Goal: Task Accomplishment & Management: Complete application form

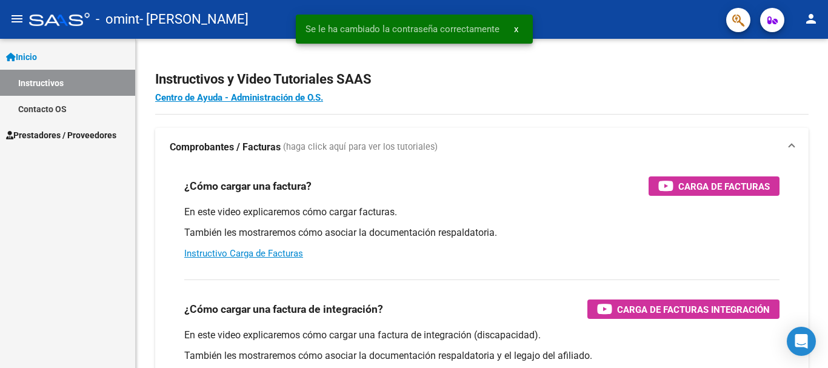
select select "Spanish"
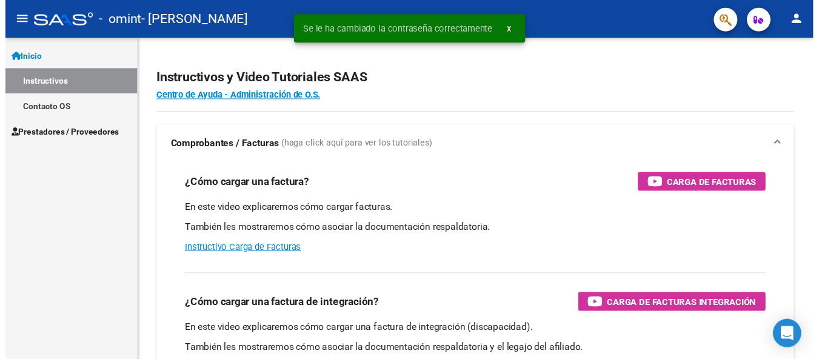
scroll to position [156, 0]
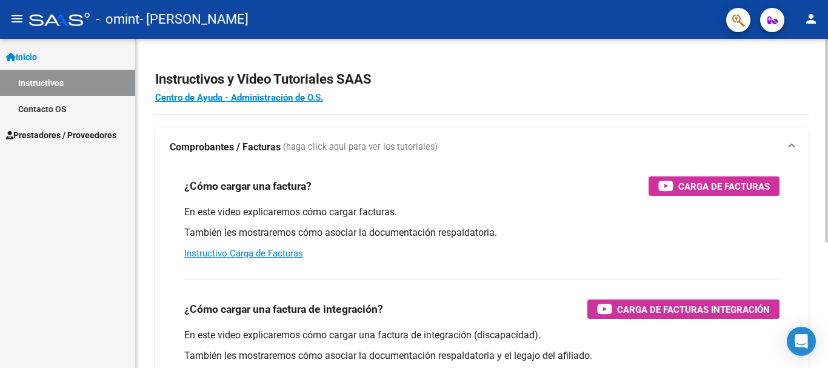
drag, startPoint x: 668, startPoint y: 164, endPoint x: 711, endPoint y: 191, distance: 51.0
click at [711, 191] on mat-expansion-panel "Comprobantes / Facturas (haga click aquí para ver los tutoriales) ¿Cómo cargar …" at bounding box center [482, 320] width 654 height 384
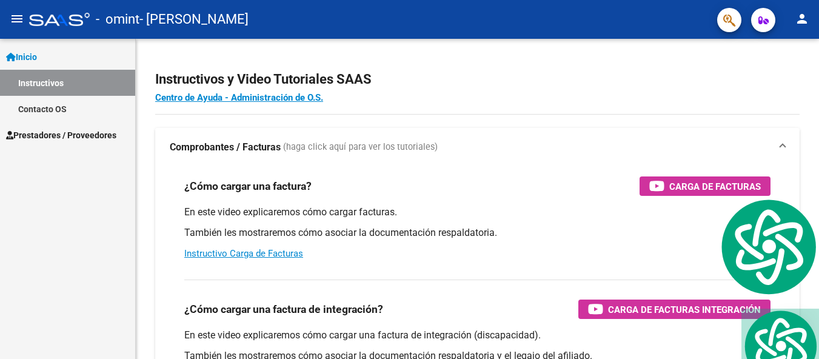
scroll to position [9, 0]
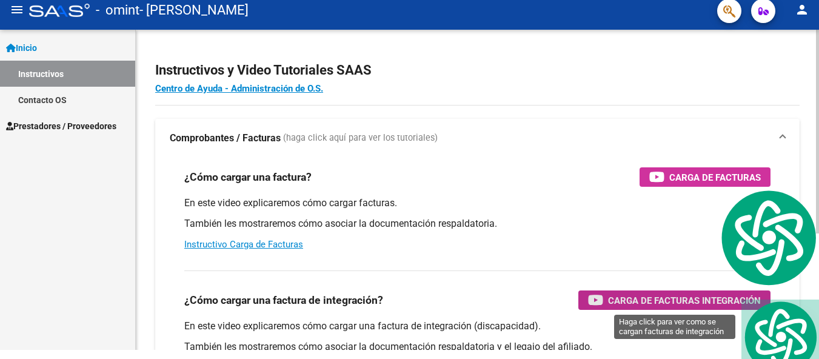
click at [647, 294] on span "Carga de Facturas Integración" at bounding box center [684, 300] width 153 height 15
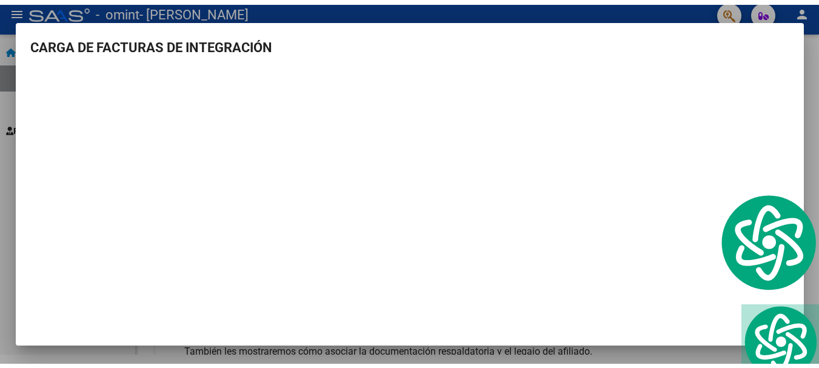
scroll to position [0, 0]
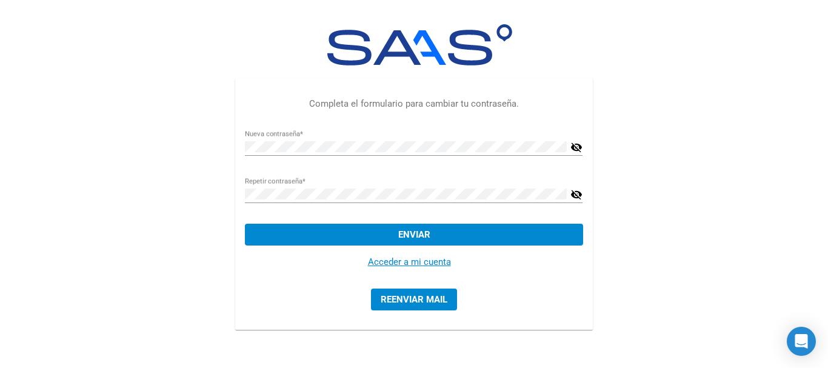
click at [385, 258] on link "Acceder a mi cuenta" at bounding box center [409, 262] width 83 height 11
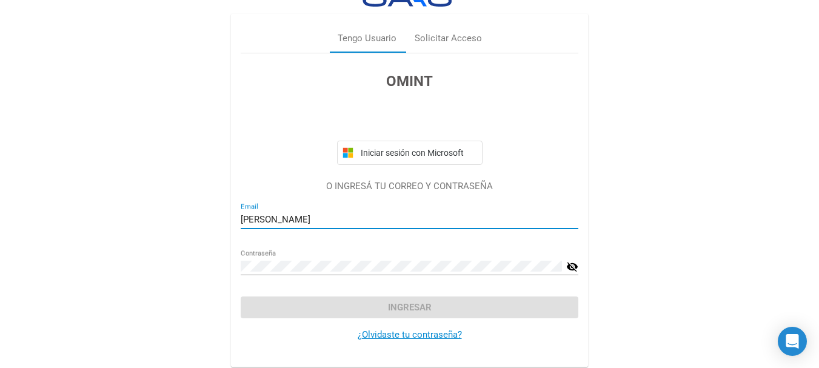
scroll to position [38, 0]
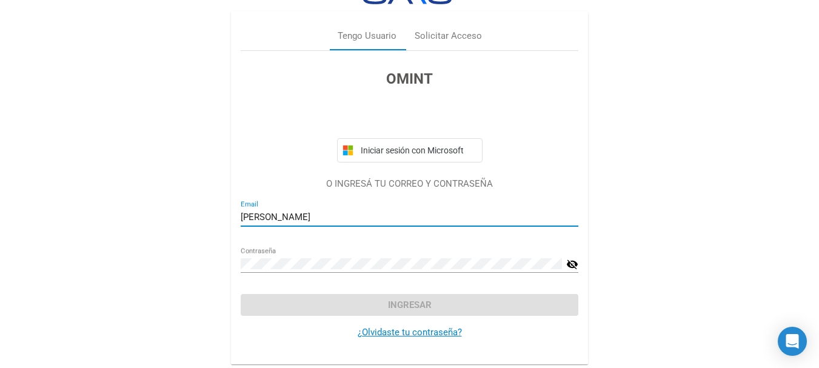
click at [331, 220] on input "[PERSON_NAME]" at bounding box center [410, 217] width 338 height 11
type input "l"
type input "[EMAIL_ADDRESS][DOMAIN_NAME]"
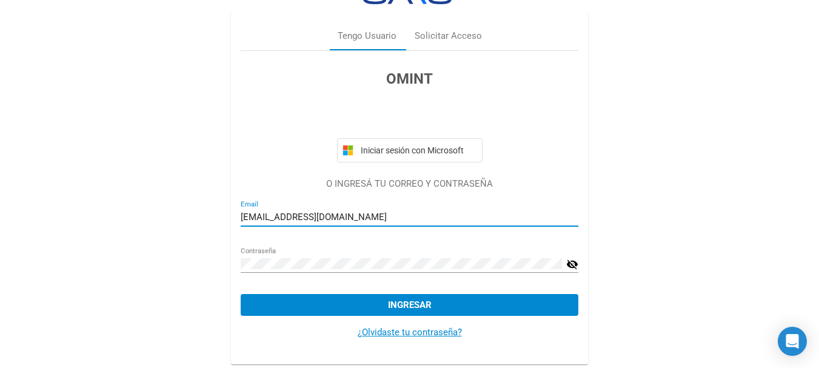
click at [379, 307] on button "Ingresar" at bounding box center [410, 305] width 338 height 22
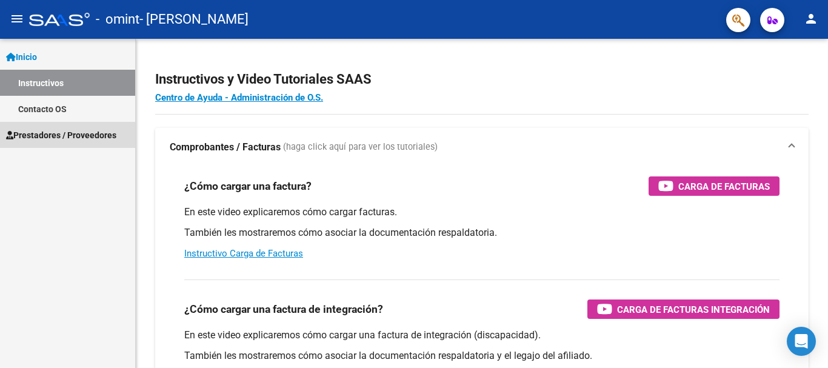
click at [67, 133] on span "Prestadores / Proveedores" at bounding box center [61, 135] width 110 height 13
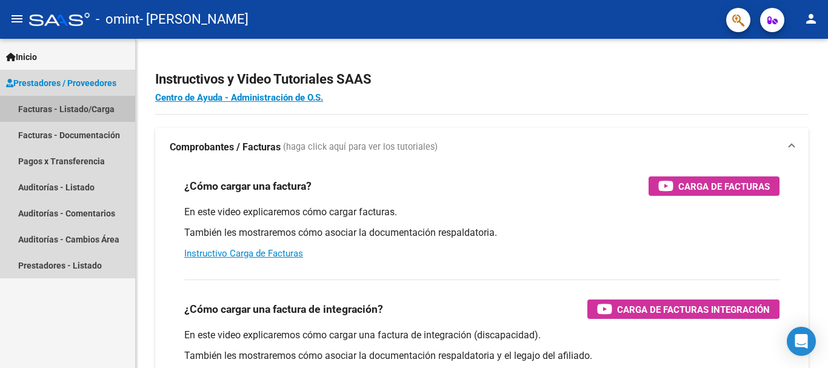
click at [64, 106] on link "Facturas - Listado/Carga" at bounding box center [67, 109] width 135 height 26
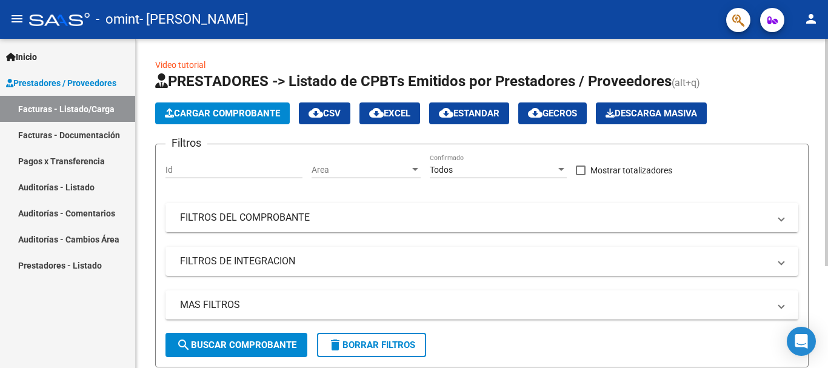
click at [213, 209] on mat-expansion-panel-header "FILTROS DEL COMPROBANTE" at bounding box center [482, 217] width 633 height 29
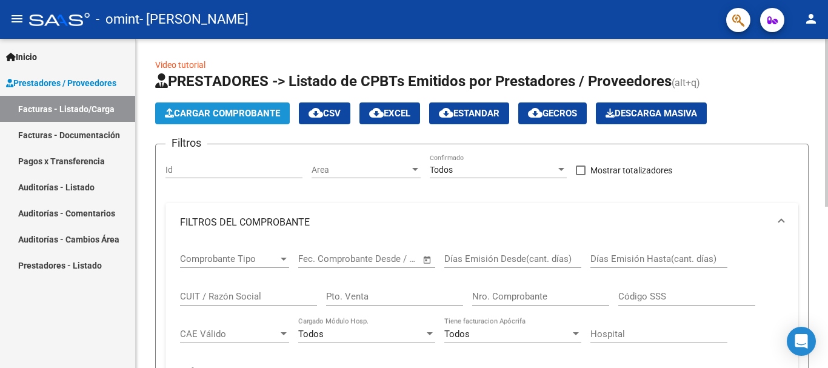
click at [247, 107] on button "Cargar Comprobante" at bounding box center [222, 113] width 135 height 22
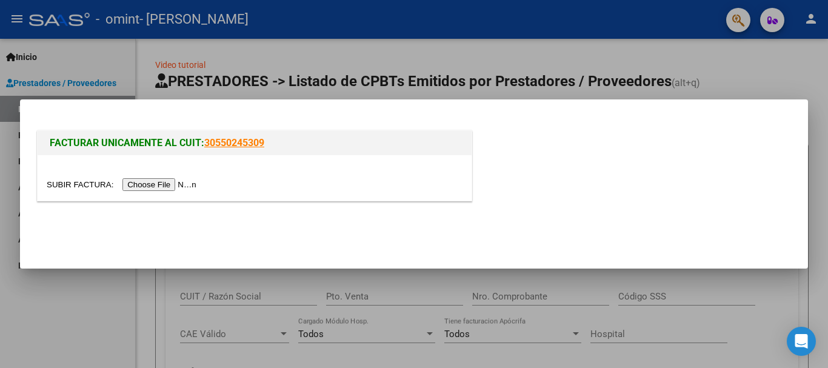
click at [153, 181] on input "file" at bounding box center [123, 184] width 153 height 13
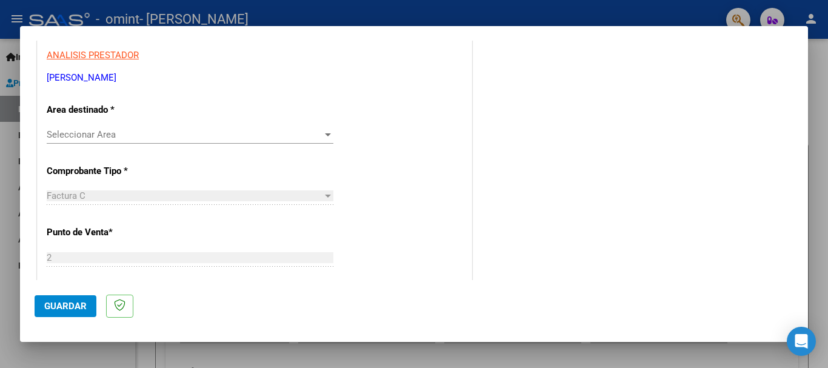
scroll to position [243, 0]
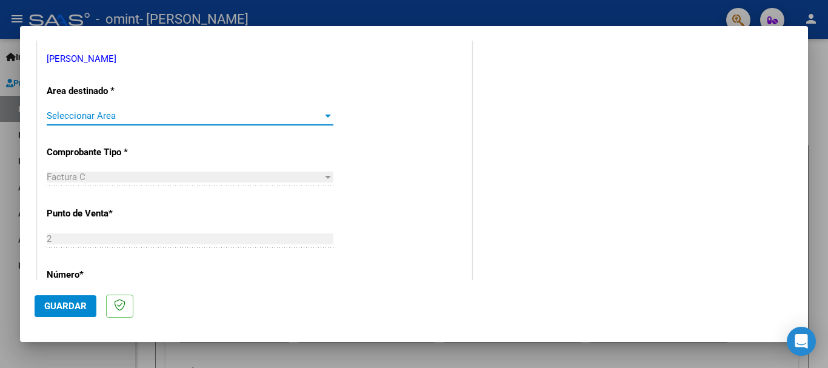
click at [301, 112] on span "Seleccionar Area" at bounding box center [185, 115] width 276 height 11
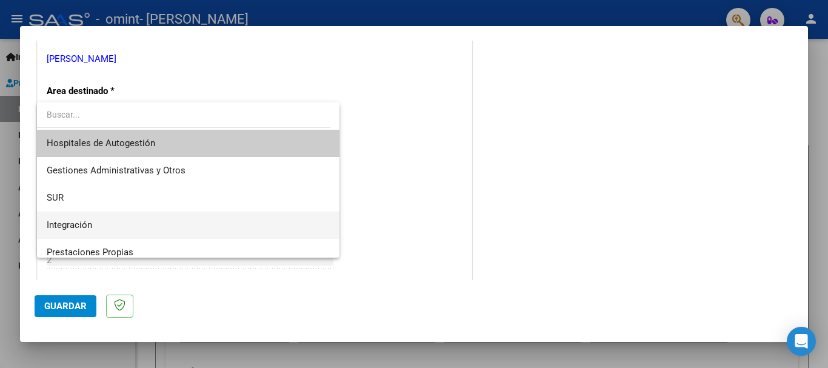
click at [223, 217] on span "Integración" at bounding box center [188, 225] width 283 height 27
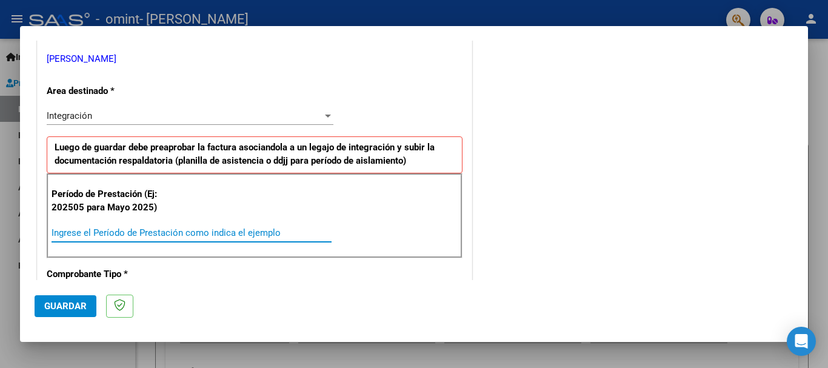
click at [163, 235] on input "Ingrese el Período de Prestación como indica el ejemplo" at bounding box center [192, 232] width 280 height 11
type input "202508"
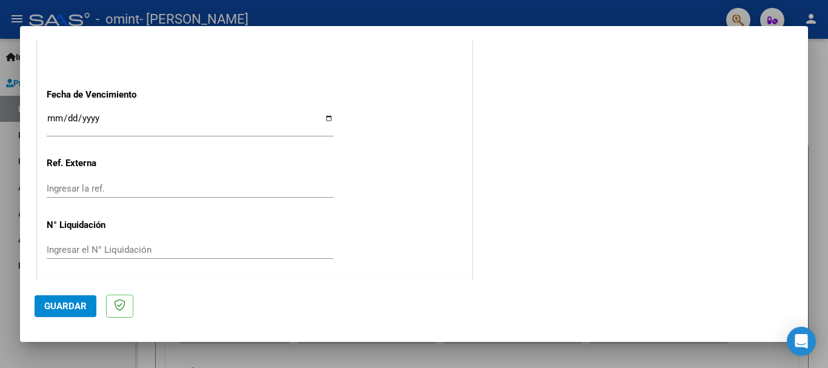
scroll to position [828, 0]
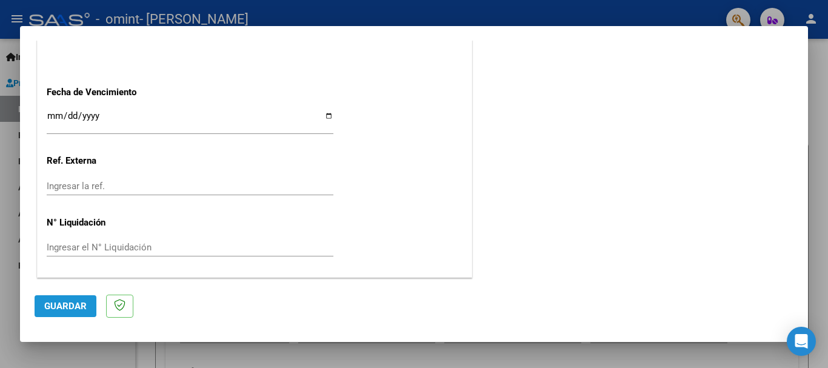
click at [76, 303] on span "Guardar" at bounding box center [65, 306] width 42 height 11
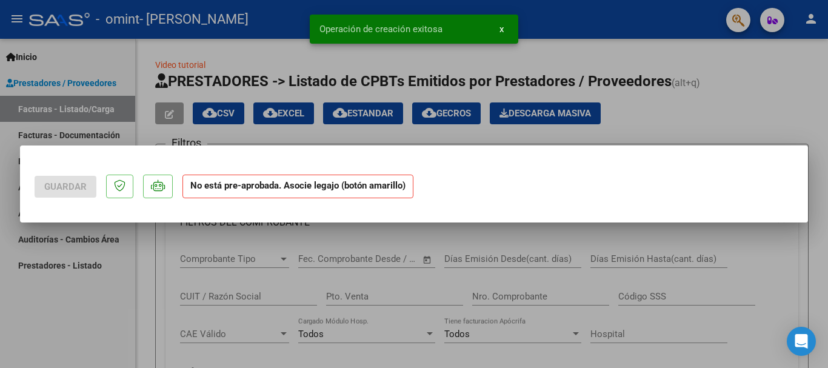
scroll to position [0, 0]
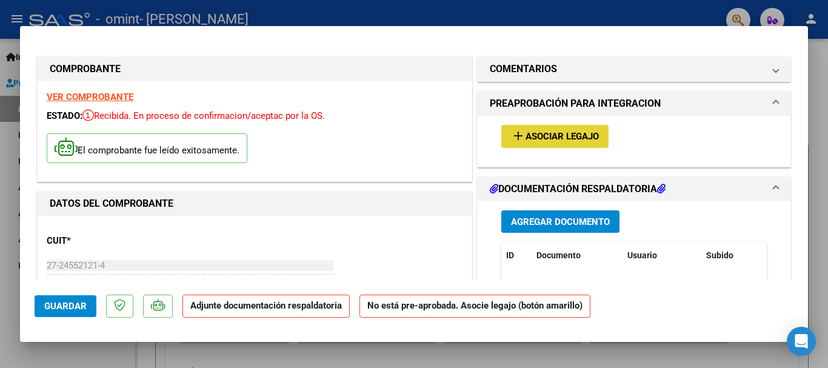
click at [513, 134] on mat-icon "add" at bounding box center [518, 136] width 15 height 15
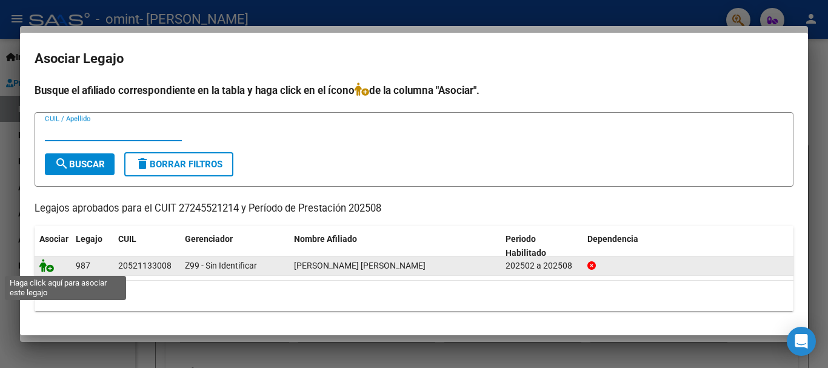
click at [50, 272] on icon at bounding box center [46, 265] width 15 height 13
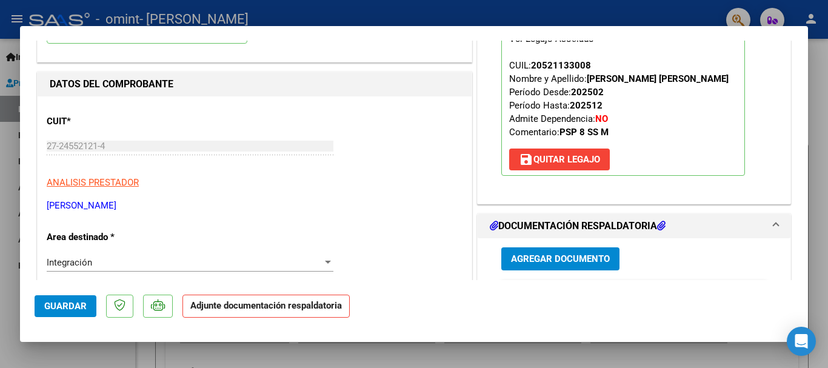
scroll to position [121, 0]
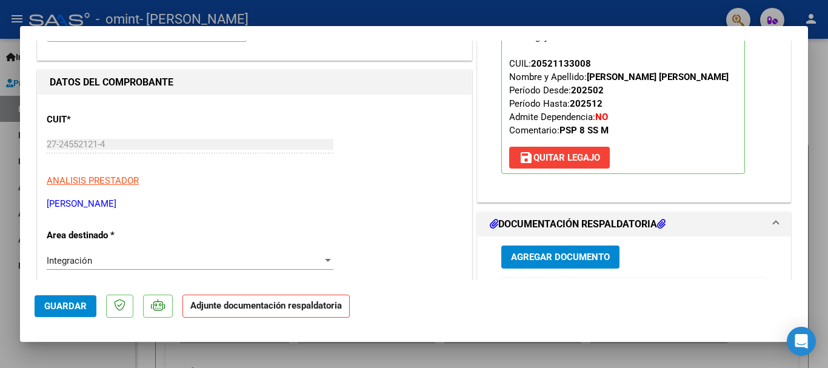
click at [516, 261] on span "Agregar Documento" at bounding box center [560, 257] width 99 height 11
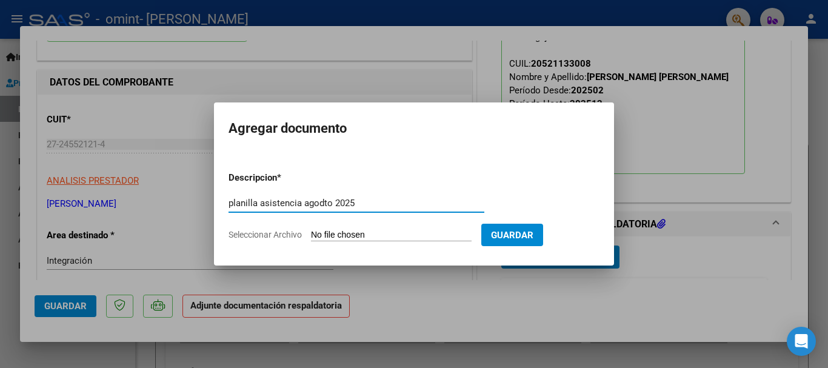
click at [329, 206] on input "planilla asistencia agodto 2025" at bounding box center [357, 203] width 256 height 11
type input "planilla asistencia agosto 2025"
click at [401, 233] on input "Seleccionar Archivo" at bounding box center [391, 236] width 161 height 12
type input "C:\fakepath\Asistencia_Giménez_agosto[1].pdf"
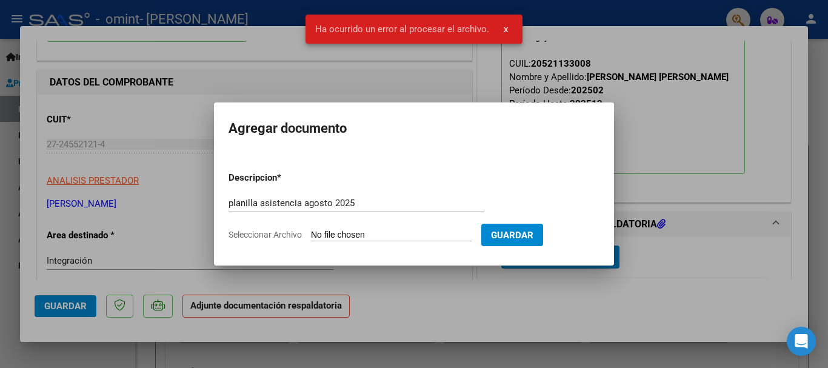
click at [345, 232] on input "Seleccionar Archivo" at bounding box center [391, 236] width 161 height 12
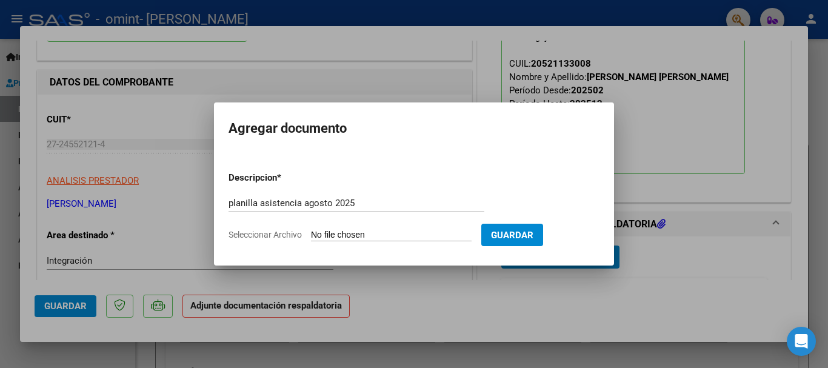
type input "C:\fakepath\Asistencia_Giménez_agosto[1].pdf"
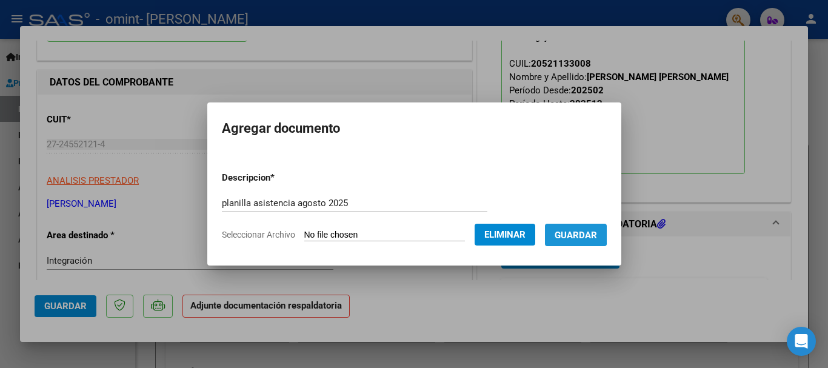
click at [579, 230] on span "Guardar" at bounding box center [576, 235] width 42 height 11
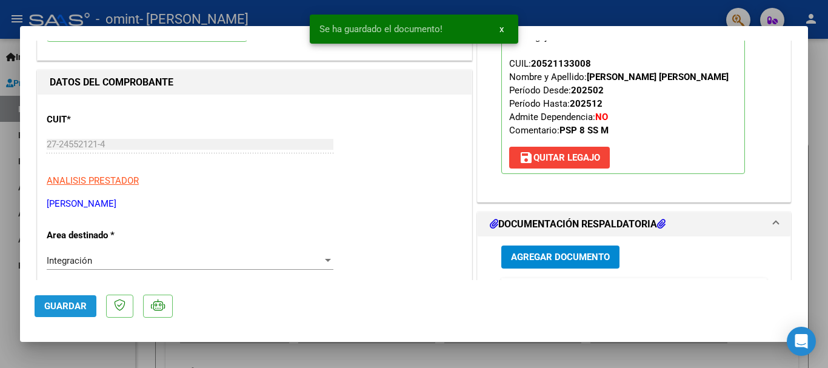
click at [69, 303] on span "Guardar" at bounding box center [65, 306] width 42 height 11
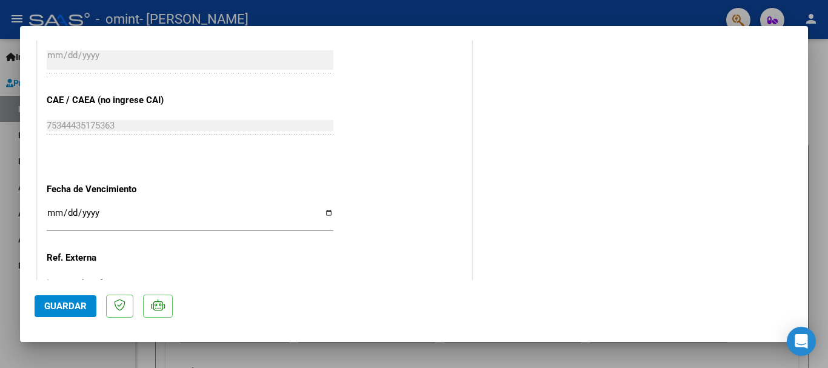
scroll to position [846, 0]
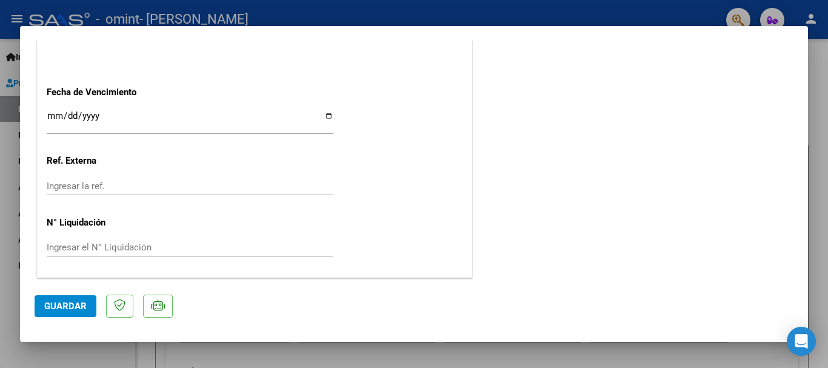
click at [58, 312] on button "Guardar" at bounding box center [66, 306] width 62 height 22
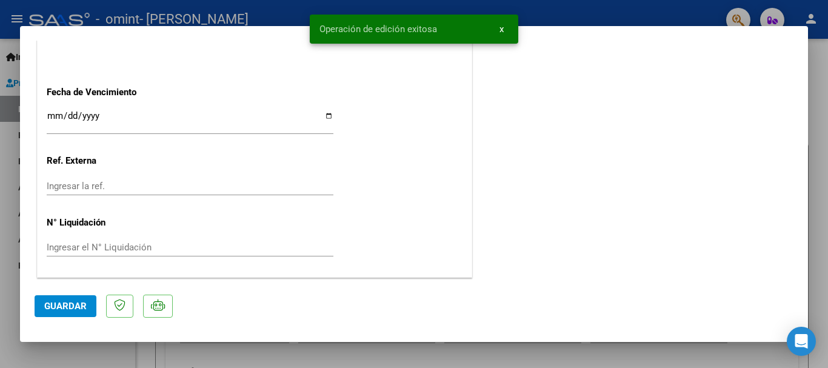
click at [498, 29] on button "x" at bounding box center [502, 29] width 24 height 22
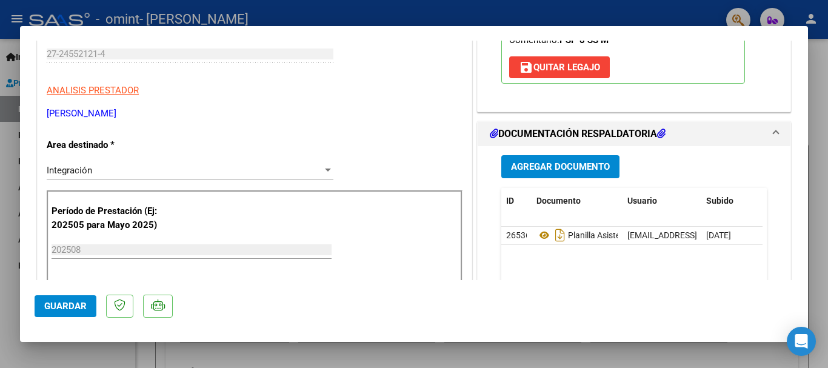
scroll to position [9, 0]
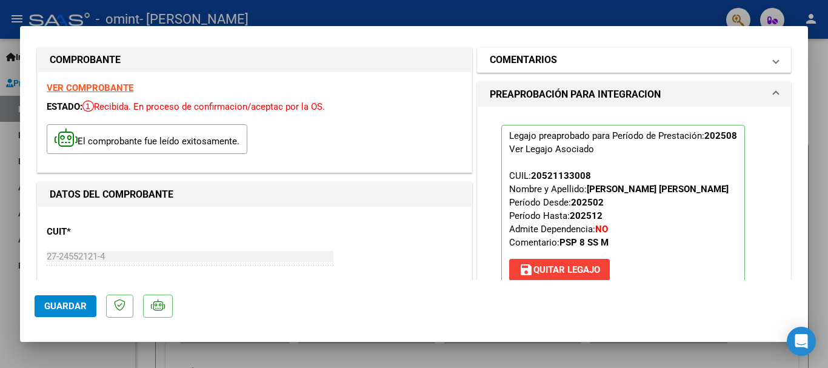
click at [757, 59] on span "COMENTARIOS" at bounding box center [632, 60] width 284 height 15
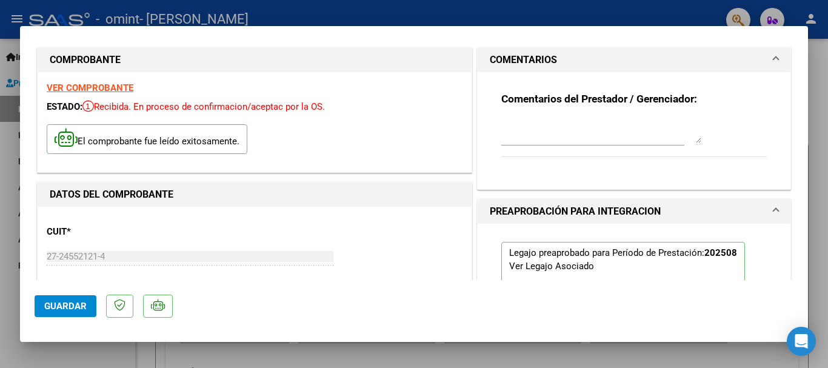
click at [224, 10] on div at bounding box center [414, 184] width 828 height 368
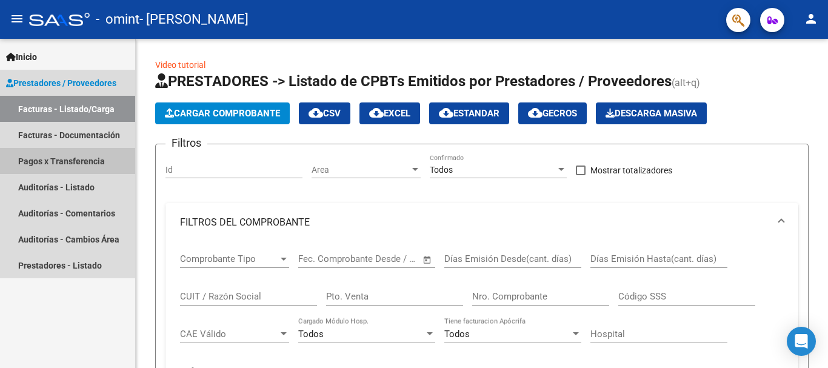
click at [67, 156] on link "Pagos x Transferencia" at bounding box center [67, 161] width 135 height 26
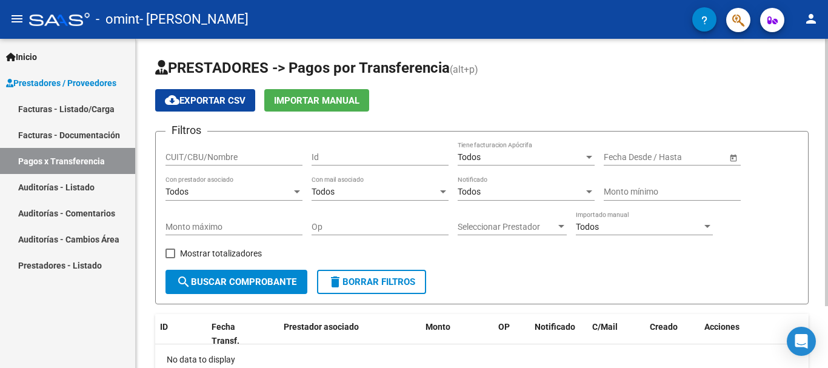
click at [265, 160] on input "CUIT/CBU/Nombre" at bounding box center [234, 157] width 137 height 10
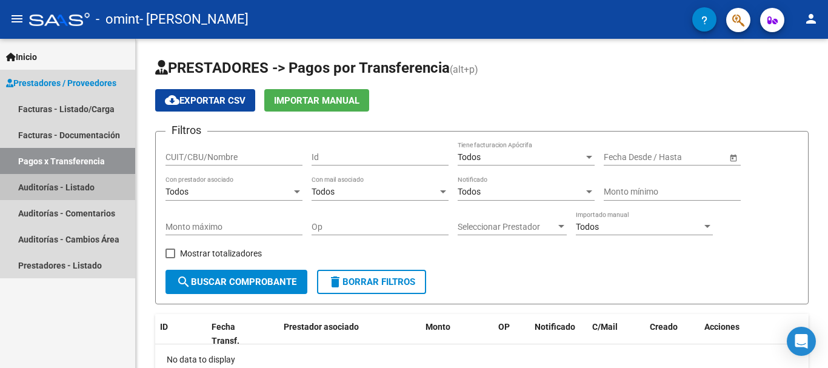
click at [33, 190] on link "Auditorías - Listado" at bounding box center [67, 187] width 135 height 26
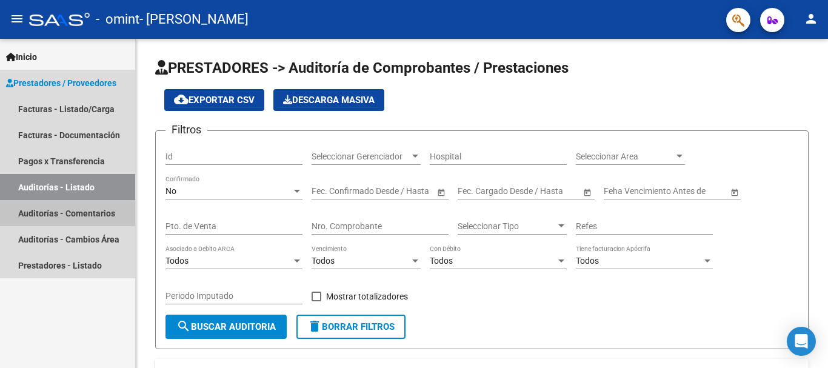
click at [34, 212] on link "Auditorías - Comentarios" at bounding box center [67, 213] width 135 height 26
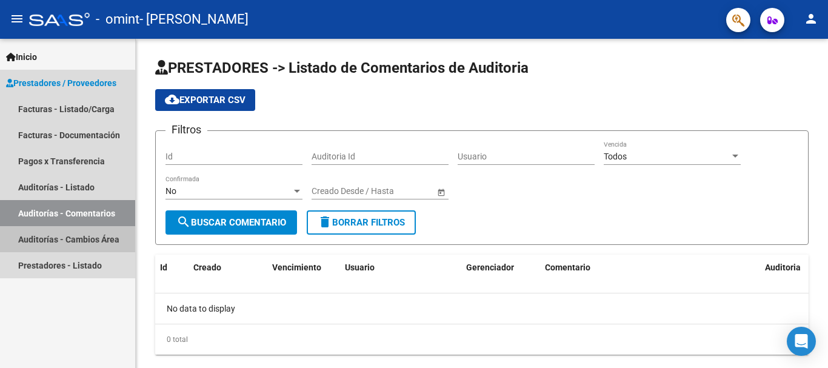
click at [41, 240] on link "Auditorías - Cambios Área" at bounding box center [67, 239] width 135 height 26
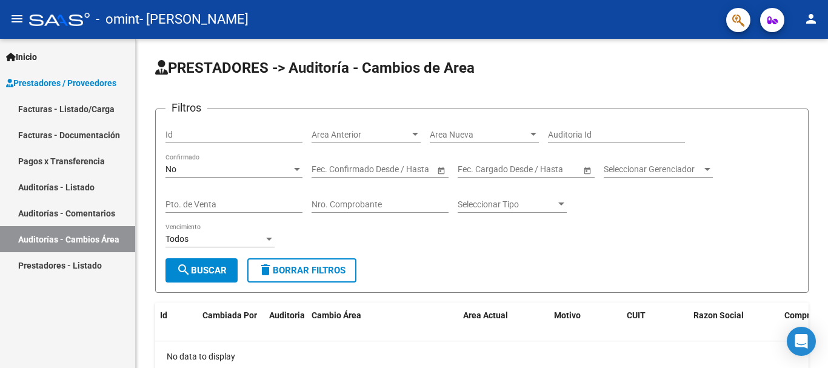
click at [45, 266] on link "Prestadores - Listado" at bounding box center [67, 265] width 135 height 26
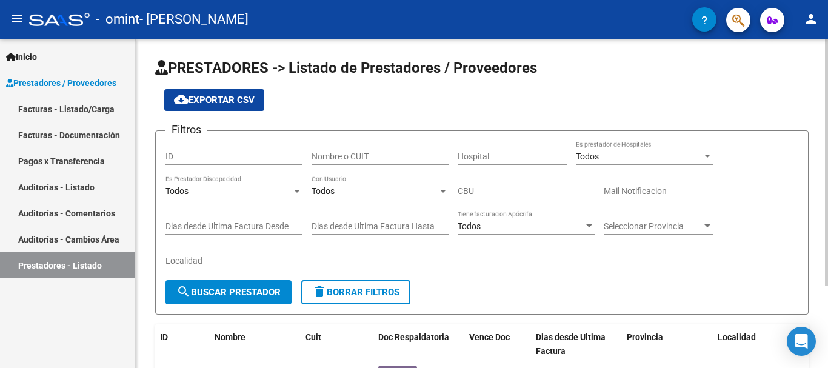
click at [217, 258] on input "Localidad" at bounding box center [234, 261] width 137 height 10
type input "villa adelina"
click at [357, 160] on input "Nombre o CUIT" at bounding box center [380, 157] width 137 height 10
click at [442, 192] on div at bounding box center [443, 191] width 6 height 3
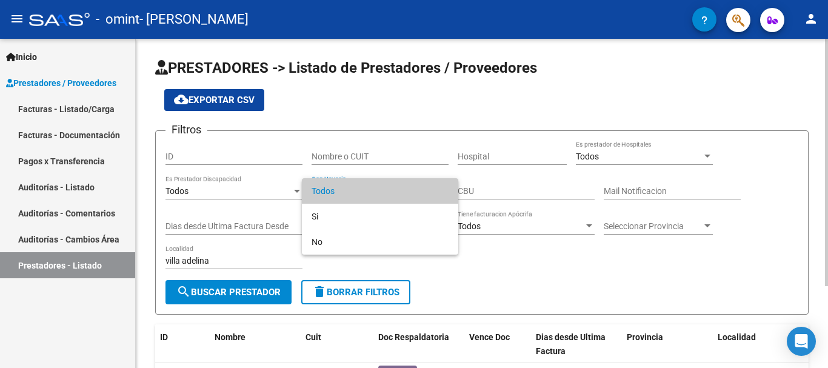
click at [442, 192] on span "Todos" at bounding box center [380, 190] width 137 height 25
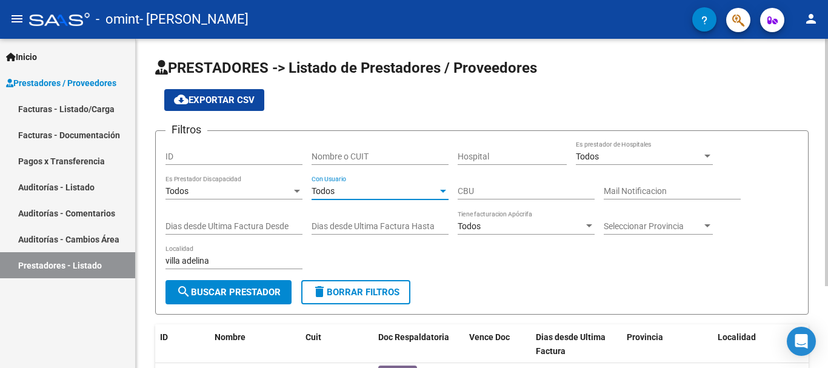
click at [260, 300] on button "search Buscar Prestador" at bounding box center [229, 292] width 126 height 24
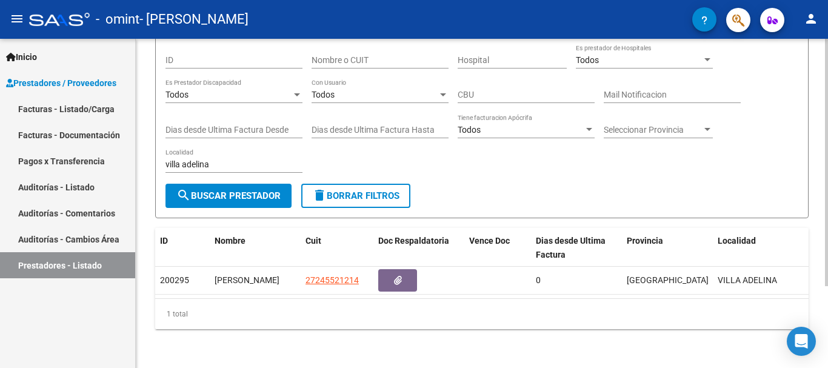
click at [828, 341] on div at bounding box center [826, 203] width 3 height 329
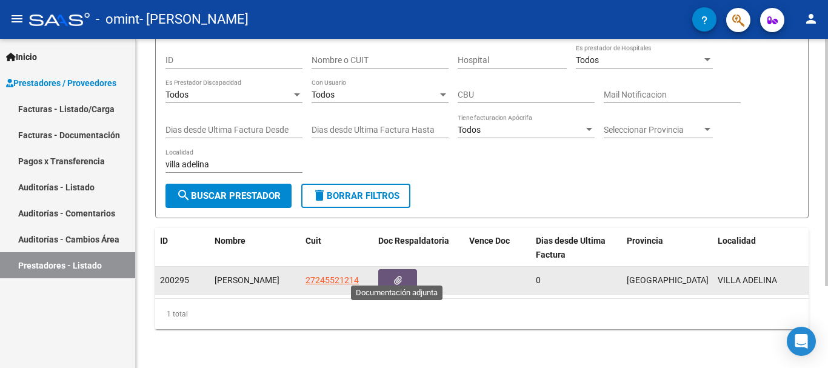
click at [406, 270] on button "button" at bounding box center [397, 280] width 39 height 22
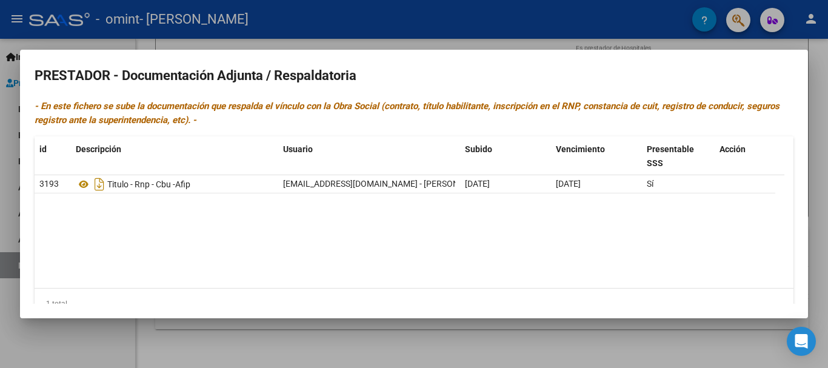
click at [389, 24] on div at bounding box center [414, 184] width 828 height 368
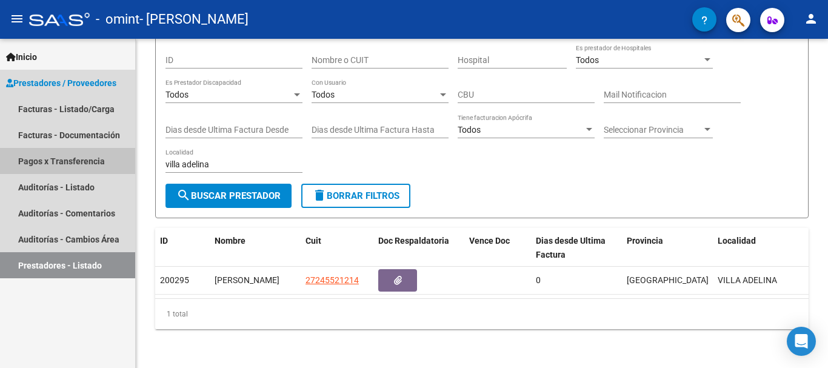
click at [65, 161] on link "Pagos x Transferencia" at bounding box center [67, 161] width 135 height 26
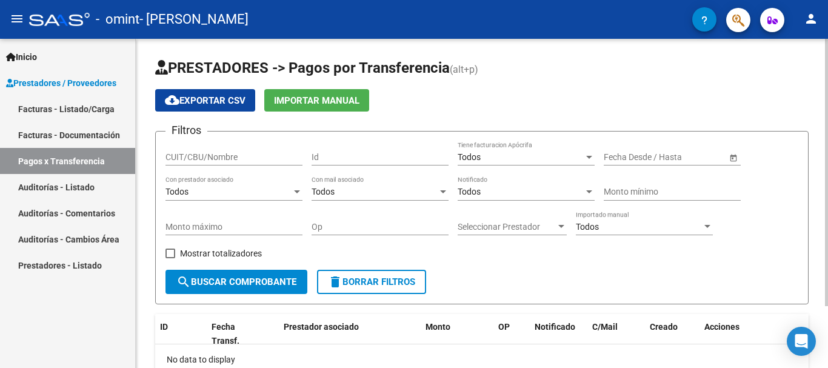
click at [223, 154] on input "CUIT/CBU/Nombre" at bounding box center [234, 157] width 137 height 10
click at [588, 157] on div at bounding box center [589, 157] width 6 height 3
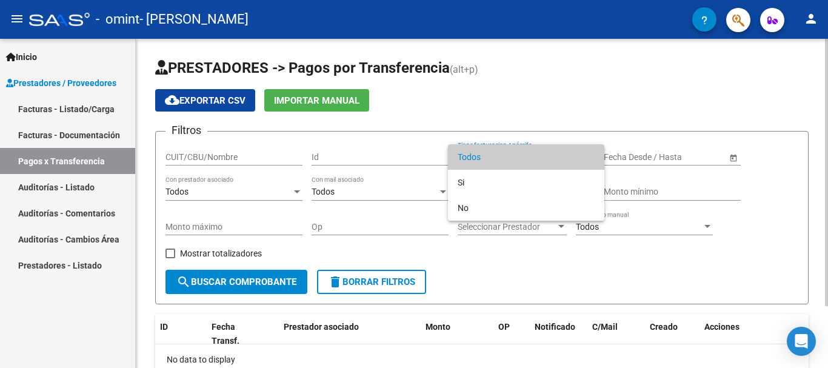
click at [588, 157] on span "Todos" at bounding box center [526, 156] width 137 height 25
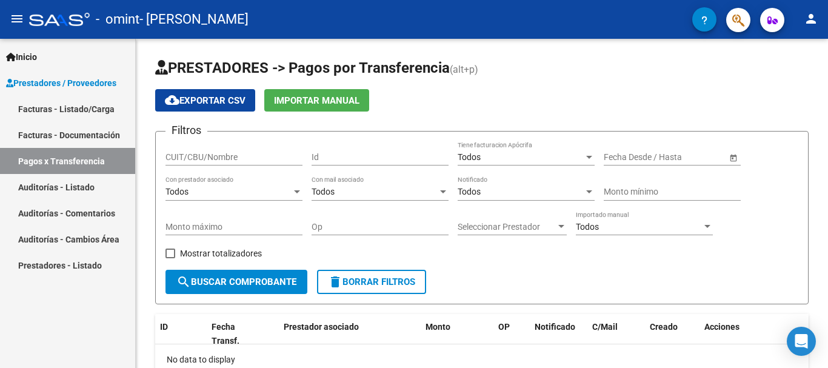
click at [480, 249] on div "Filtros CUIT/CBU/Nombre Id Todos Tiene facturacion Apócrifa Fecha inicio – Fech…" at bounding box center [482, 205] width 633 height 129
click at [466, 222] on span "Seleccionar Prestador" at bounding box center [507, 227] width 98 height 10
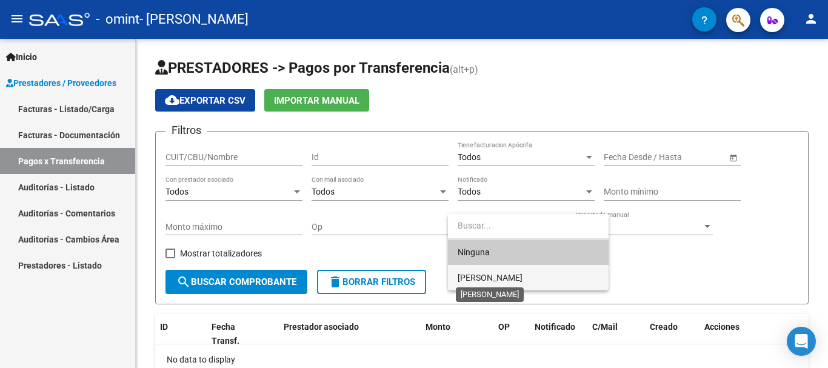
click at [465, 274] on span "[PERSON_NAME]" at bounding box center [490, 278] width 65 height 10
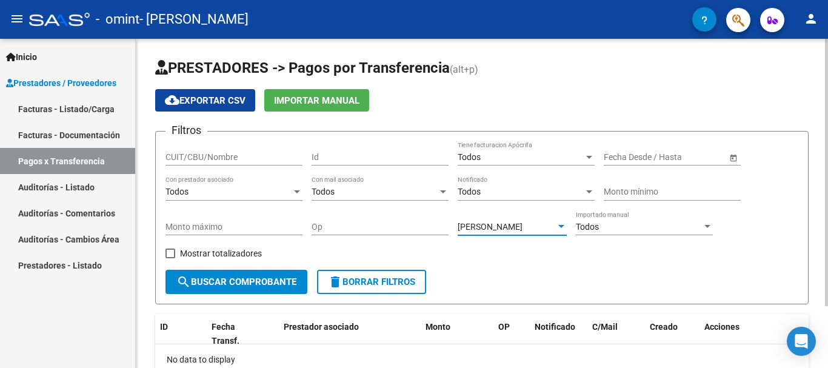
click at [258, 282] on span "search Buscar Comprobante" at bounding box center [236, 282] width 120 height 11
click at [521, 59] on h1 "PRESTADORES -> Pagos por Transferencia (alt+p)" at bounding box center [482, 68] width 654 height 21
click at [624, 227] on div "Todos" at bounding box center [639, 227] width 126 height 10
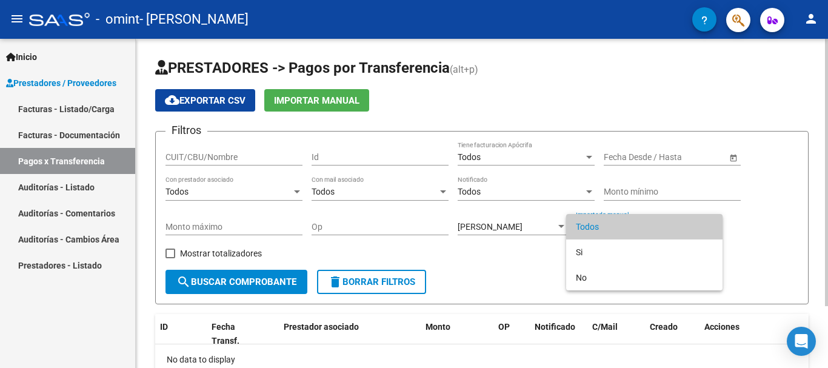
click at [624, 227] on span "Todos" at bounding box center [644, 226] width 137 height 25
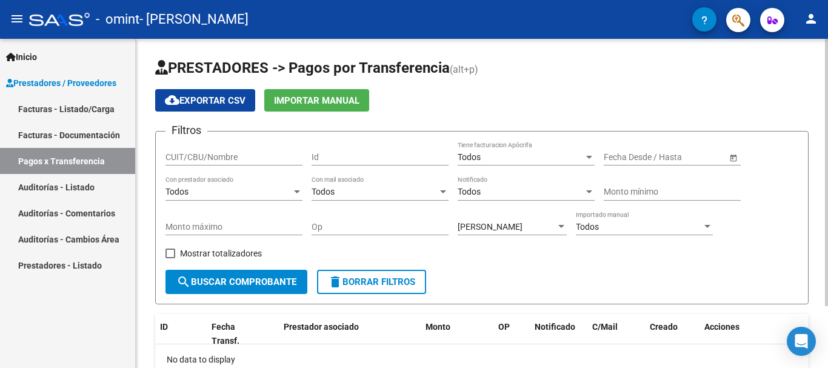
click at [734, 156] on span "Open calendar" at bounding box center [733, 157] width 29 height 29
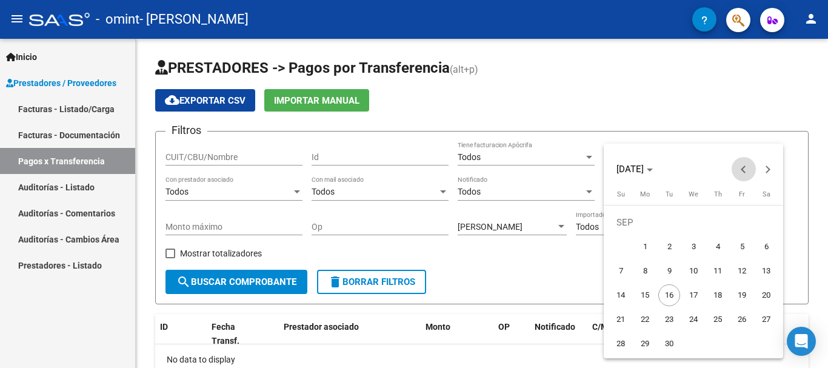
click at [740, 173] on span "Previous month" at bounding box center [744, 169] width 24 height 24
click at [634, 173] on span "[DATE]" at bounding box center [630, 169] width 27 height 11
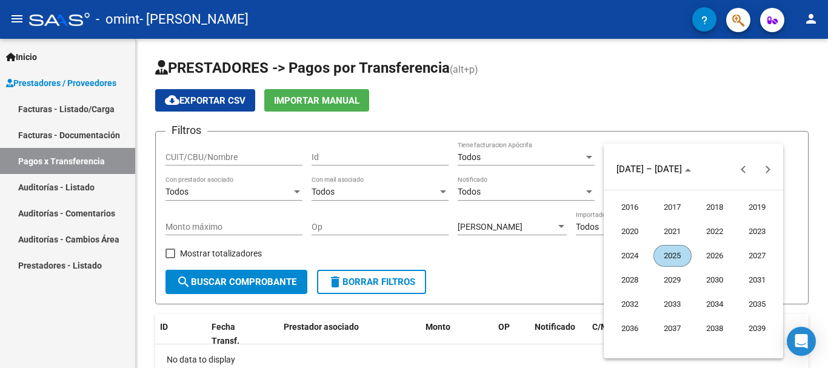
click at [671, 249] on span "2025" at bounding box center [673, 256] width 38 height 22
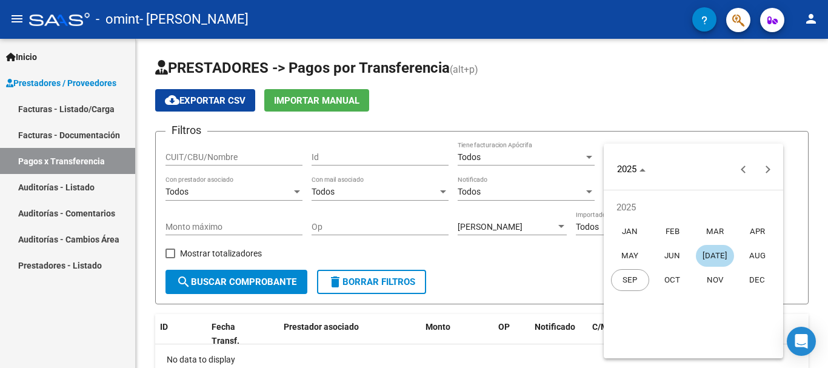
click at [710, 263] on span "[DATE]" at bounding box center [715, 256] width 38 height 22
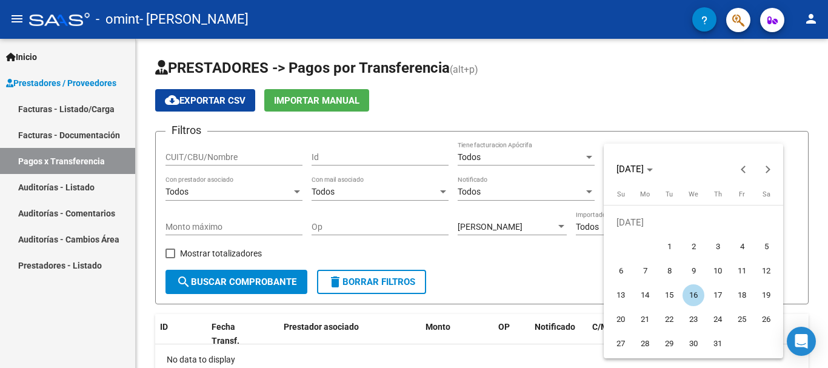
click at [565, 265] on div at bounding box center [414, 184] width 828 height 368
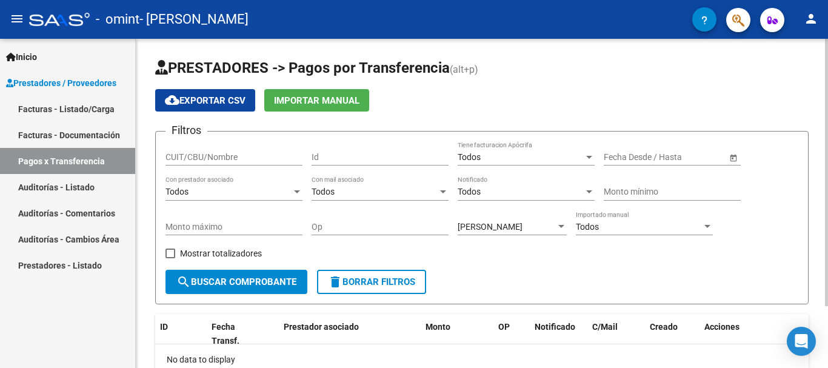
click at [165, 252] on form "Filtros CUIT/CBU/Nombre Id Todos Tiene facturacion Apócrifa Fecha inicio – Fech…" at bounding box center [482, 217] width 654 height 173
click at [172, 254] on span at bounding box center [171, 254] width 10 height 10
click at [170, 258] on input "Mostrar totalizadores" at bounding box center [170, 258] width 1 height 1
checkbox input "true"
click at [215, 292] on button "search Buscar Comprobante" at bounding box center [237, 282] width 142 height 24
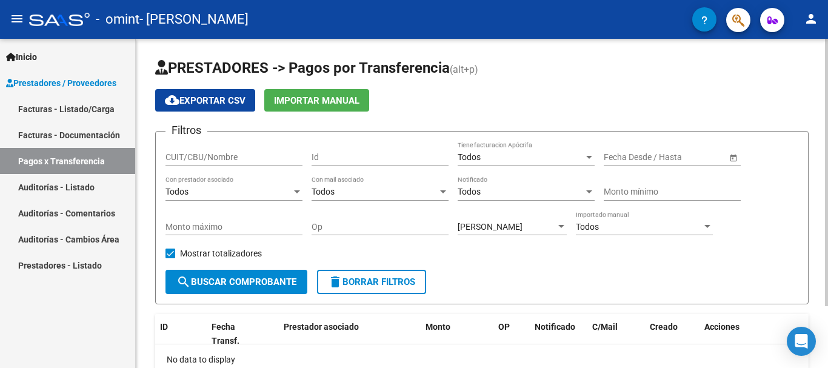
click at [352, 224] on input "Op" at bounding box center [380, 227] width 137 height 10
click at [656, 196] on input "Monto mínimo" at bounding box center [672, 192] width 137 height 10
click at [733, 159] on span "Open calendar" at bounding box center [733, 157] width 29 height 29
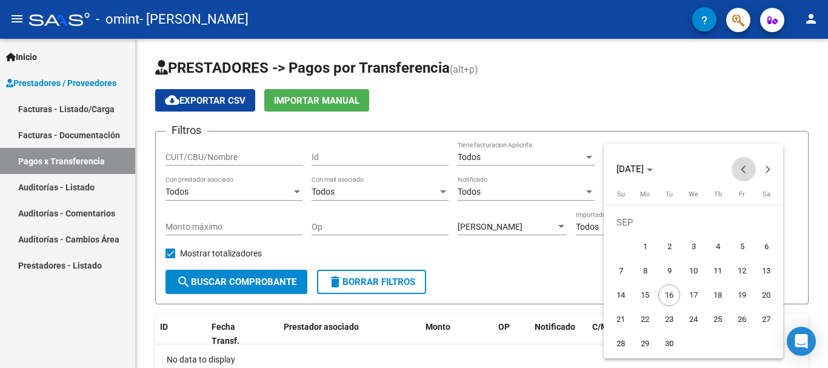
click at [743, 164] on span "Previous month" at bounding box center [744, 169] width 24 height 24
click at [739, 227] on span "1" at bounding box center [742, 223] width 22 height 22
type input "[DATE]"
click at [525, 274] on div at bounding box center [414, 184] width 828 height 368
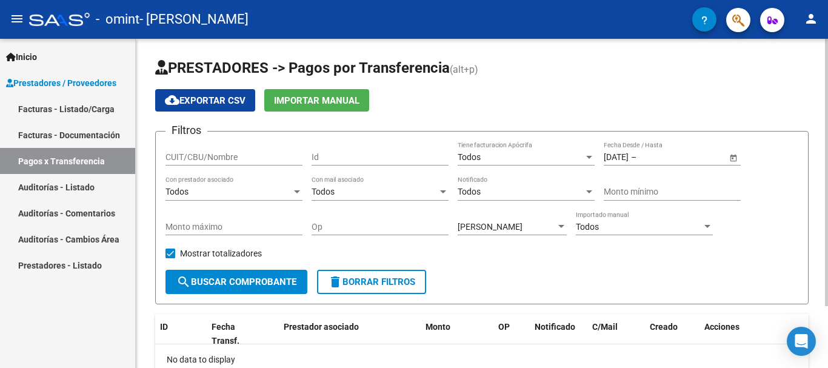
click at [235, 285] on span "search Buscar Comprobante" at bounding box center [236, 282] width 120 height 11
click at [94, 115] on link "Facturas - Listado/Carga" at bounding box center [67, 109] width 135 height 26
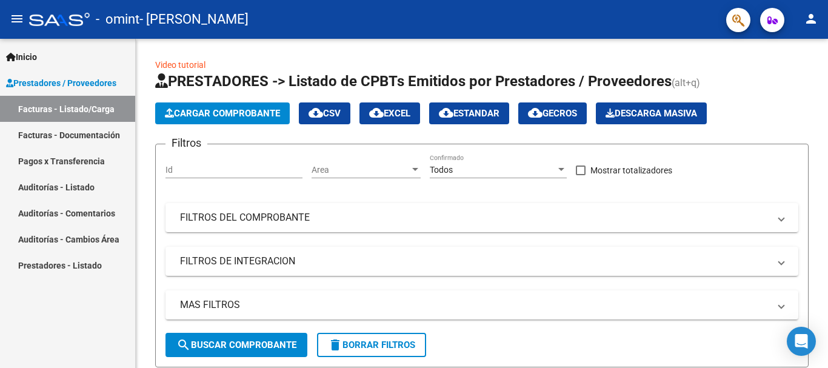
click at [86, 78] on span "Prestadores / Proveedores" at bounding box center [61, 82] width 110 height 13
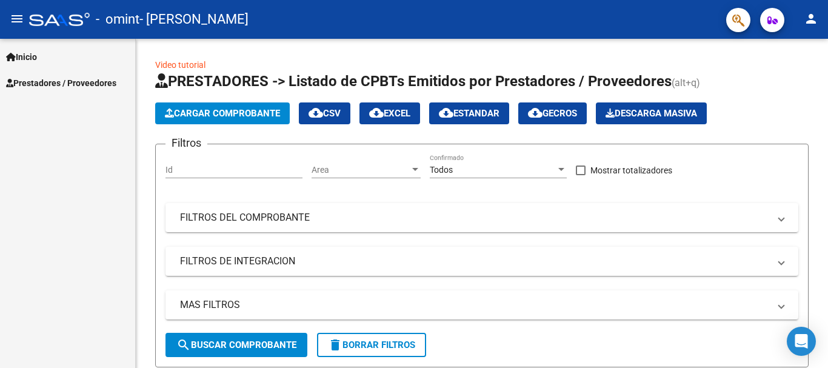
click at [86, 78] on span "Prestadores / Proveedores" at bounding box center [61, 82] width 110 height 13
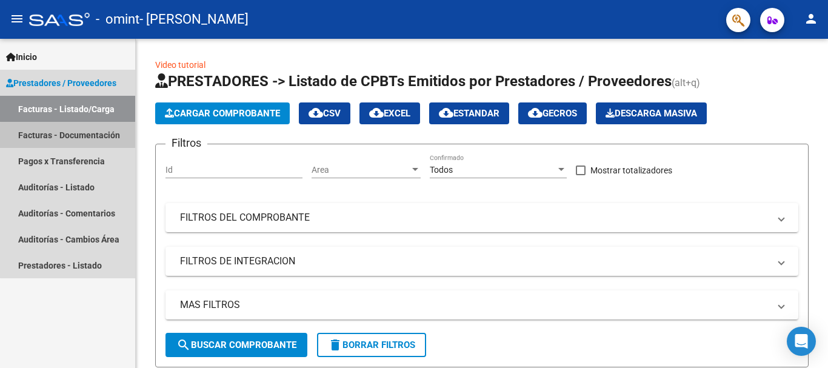
click at [71, 138] on link "Facturas - Documentación" at bounding box center [67, 135] width 135 height 26
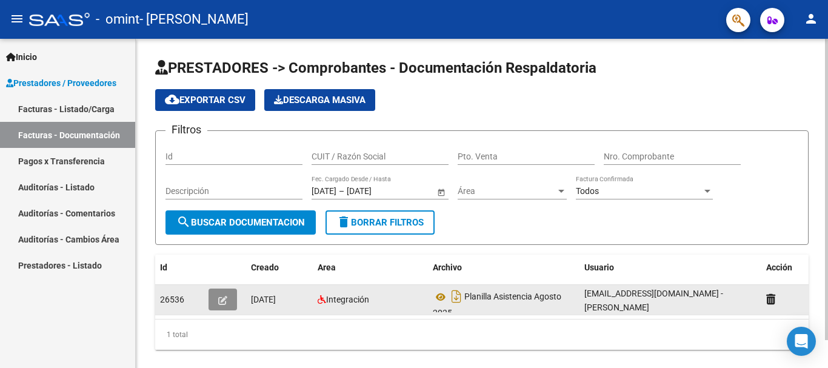
click at [221, 297] on icon "button" at bounding box center [222, 300] width 9 height 9
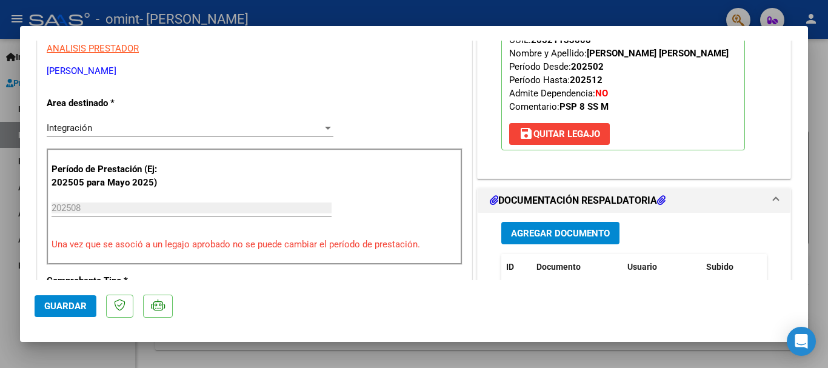
scroll to position [418, 0]
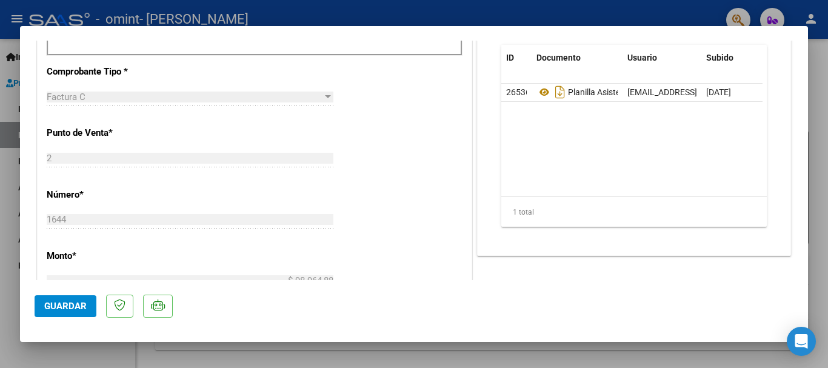
click at [427, 11] on div at bounding box center [414, 184] width 828 height 368
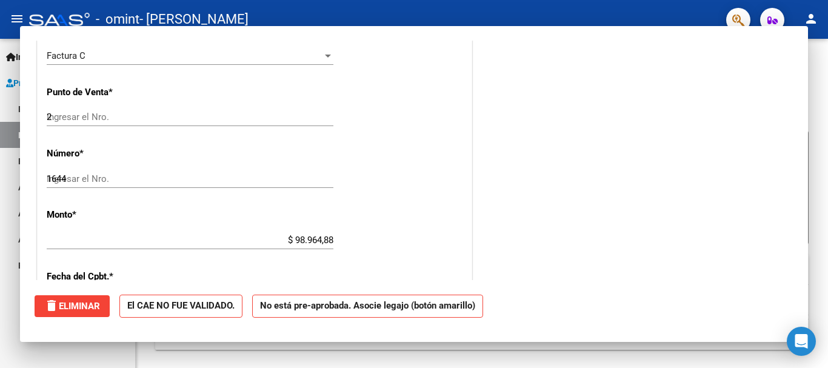
type input "$ 0,00"
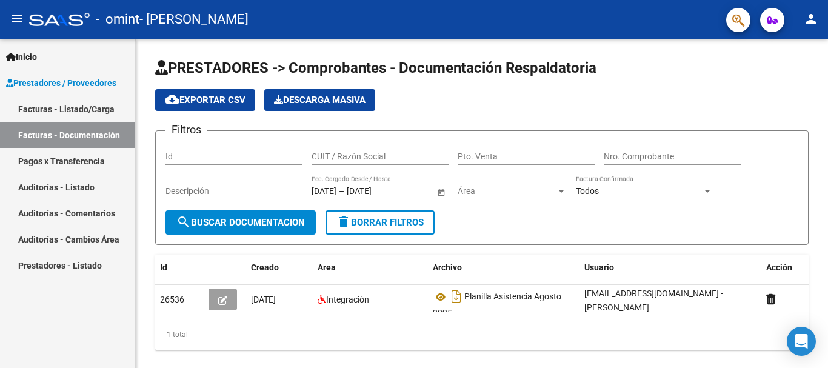
click at [72, 162] on link "Pagos x Transferencia" at bounding box center [67, 161] width 135 height 26
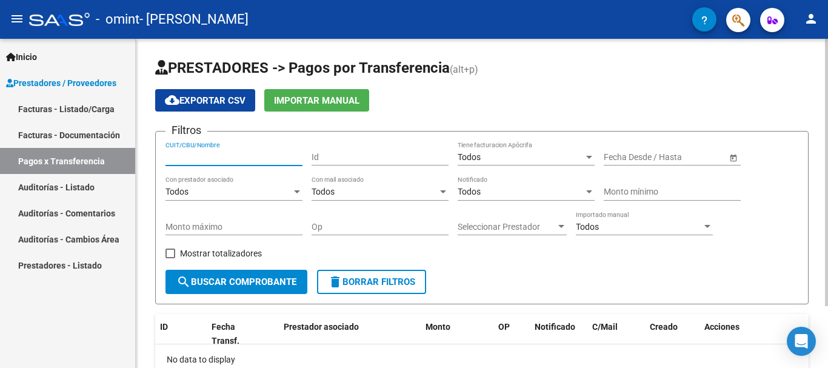
click at [230, 158] on input "CUIT/CBU/Nombre" at bounding box center [234, 157] width 137 height 10
type input "27245521214"
click at [325, 152] on input "Id" at bounding box center [380, 157] width 137 height 10
click at [586, 153] on div at bounding box center [589, 157] width 11 height 10
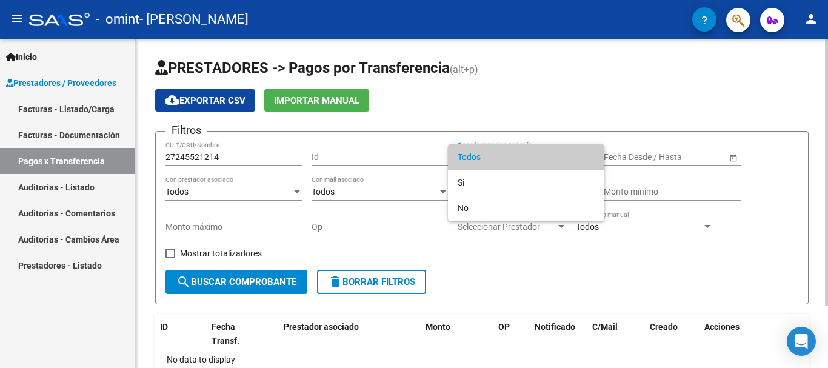
click at [586, 153] on span "Todos" at bounding box center [526, 156] width 137 height 25
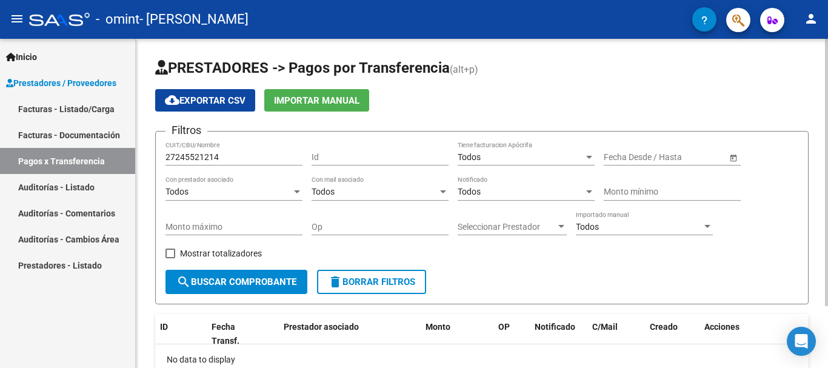
click at [732, 158] on span "Open calendar" at bounding box center [733, 157] width 29 height 29
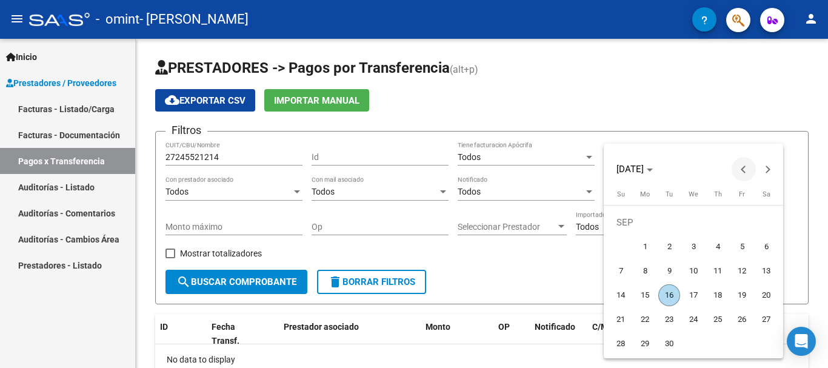
click at [747, 173] on span "Previous month" at bounding box center [744, 169] width 24 height 24
click at [670, 245] on span "1" at bounding box center [670, 247] width 22 height 22
type input "[DATE]"
click at [295, 192] on div at bounding box center [414, 184] width 828 height 368
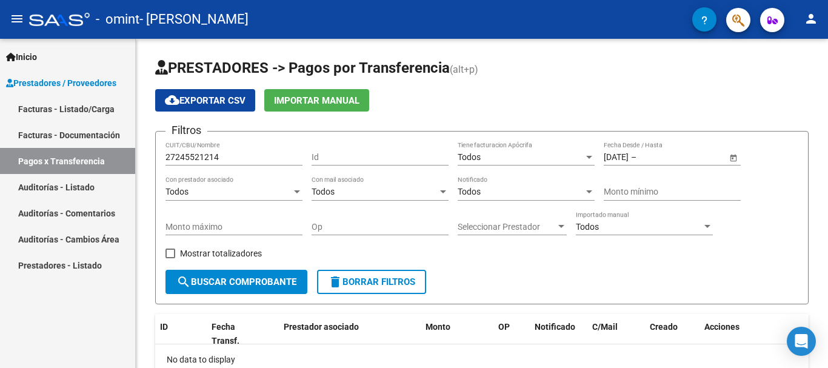
click at [295, 192] on div at bounding box center [297, 191] width 6 height 3
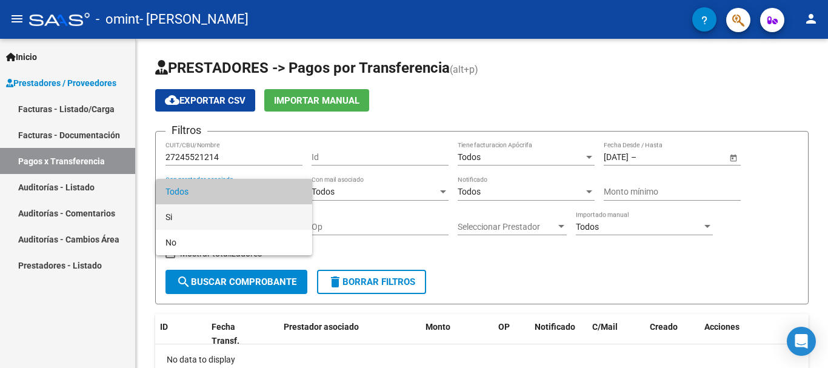
click at [275, 216] on span "Si" at bounding box center [234, 216] width 137 height 25
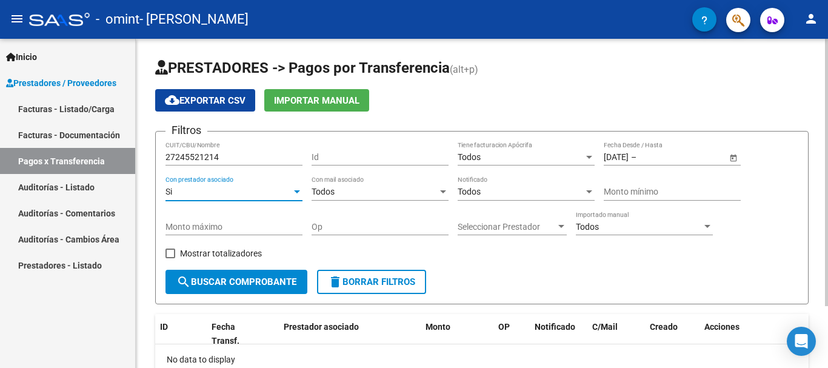
click at [441, 187] on div at bounding box center [443, 192] width 11 height 10
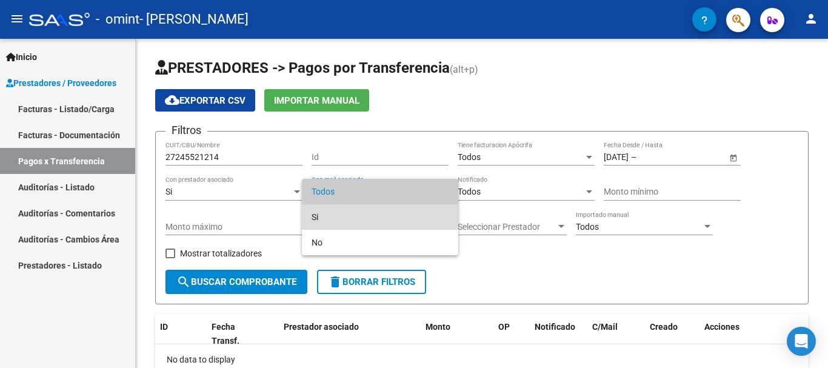
click at [417, 214] on span "Si" at bounding box center [380, 216] width 137 height 25
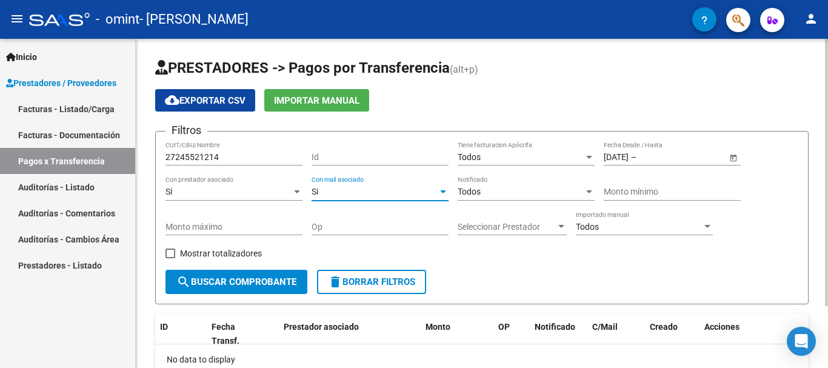
click at [579, 192] on div "Todos" at bounding box center [521, 192] width 126 height 10
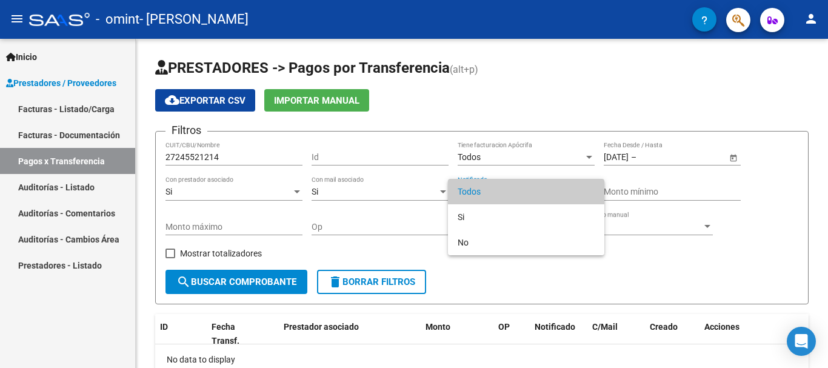
click at [272, 279] on div at bounding box center [414, 184] width 828 height 368
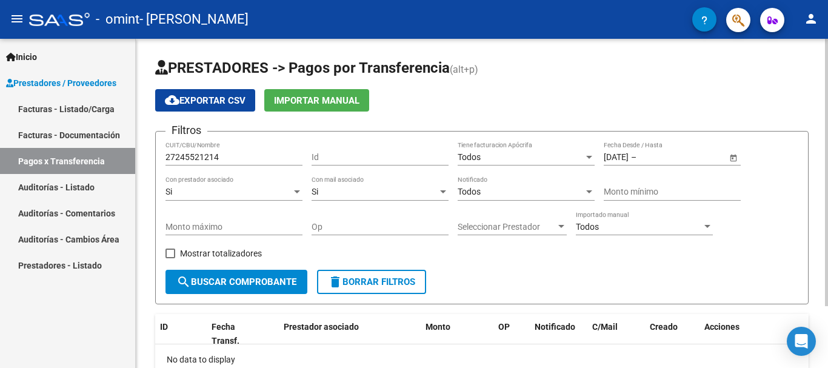
click at [269, 281] on span "search Buscar Comprobante" at bounding box center [236, 282] width 120 height 11
click at [528, 219] on div "Seleccionar Prestador Seleccionar Prestador" at bounding box center [512, 223] width 109 height 24
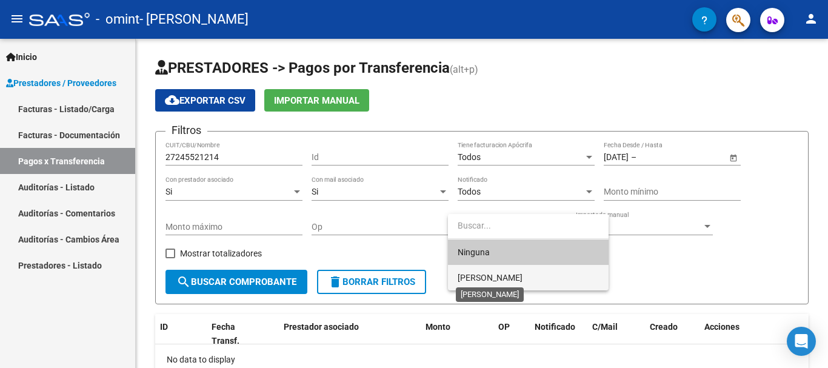
click at [502, 277] on span "[PERSON_NAME]" at bounding box center [490, 278] width 65 height 10
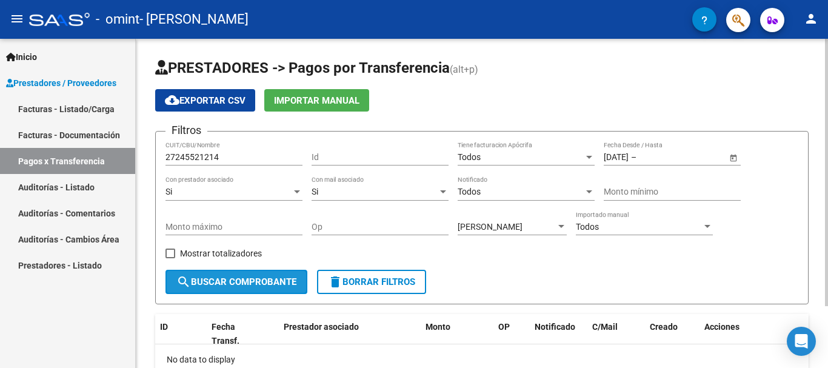
click at [291, 280] on span "search Buscar Comprobante" at bounding box center [236, 282] width 120 height 11
click at [614, 226] on div "Todos" at bounding box center [639, 227] width 126 height 10
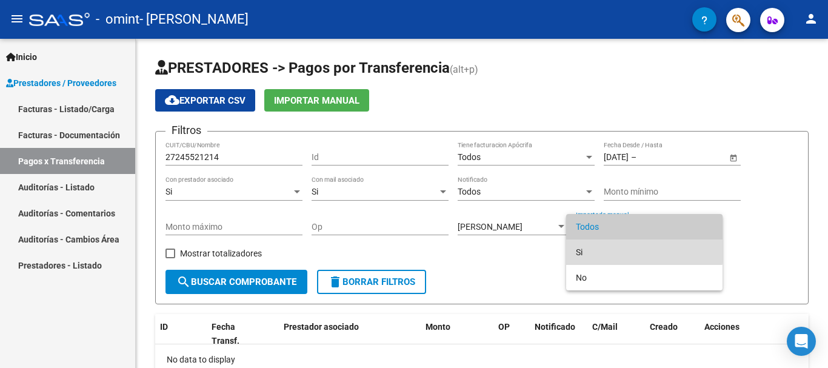
click at [600, 246] on span "Si" at bounding box center [644, 252] width 137 height 25
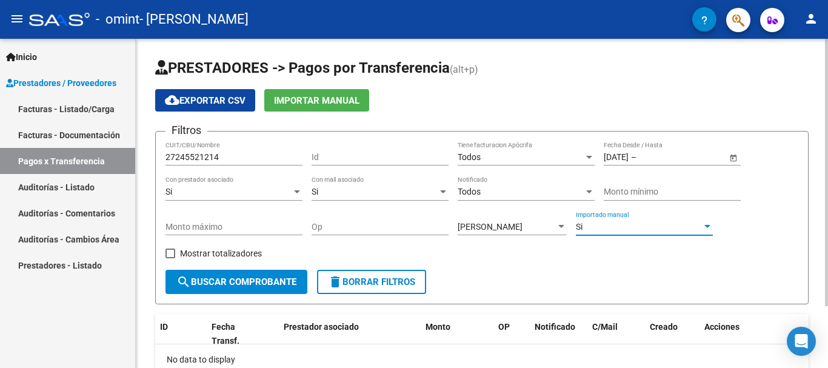
click at [229, 279] on span "search Buscar Comprobante" at bounding box center [236, 282] width 120 height 11
click at [594, 153] on div at bounding box center [589, 157] width 11 height 10
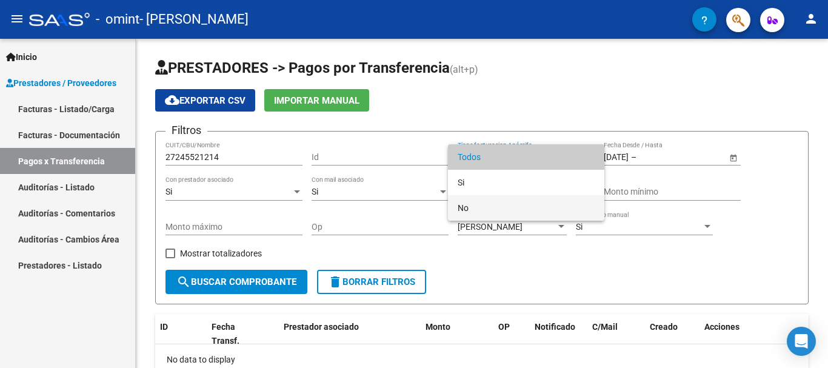
click at [502, 200] on span "No" at bounding box center [526, 207] width 137 height 25
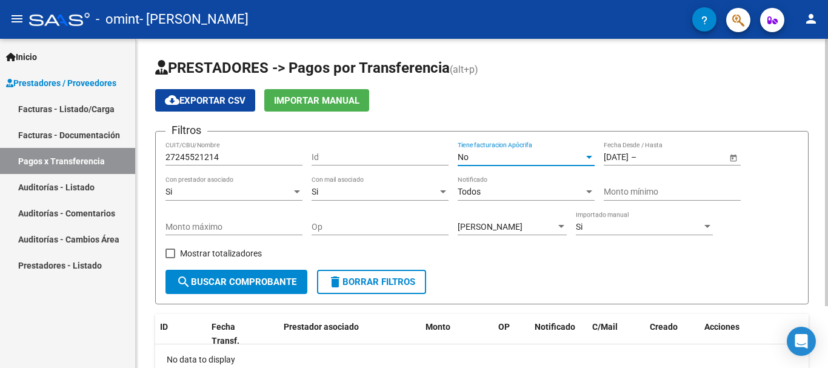
click at [223, 289] on button "search Buscar Comprobante" at bounding box center [237, 282] width 142 height 24
click at [565, 152] on div "No" at bounding box center [521, 157] width 126 height 10
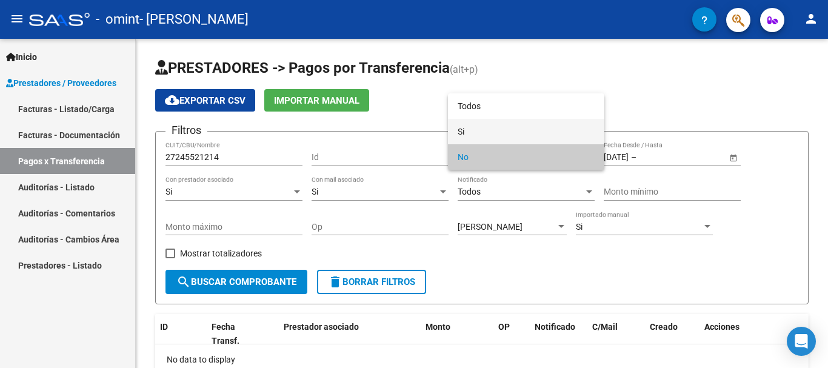
click at [535, 129] on span "Si" at bounding box center [526, 131] width 137 height 25
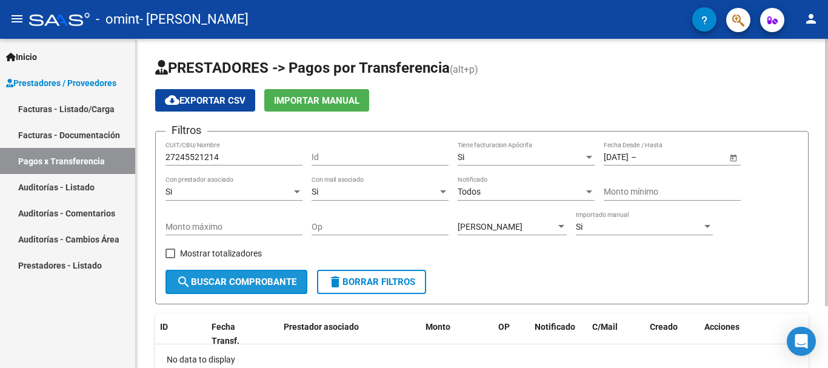
click at [224, 283] on span "search Buscar Comprobante" at bounding box center [236, 282] width 120 height 11
click at [591, 159] on div at bounding box center [589, 157] width 11 height 10
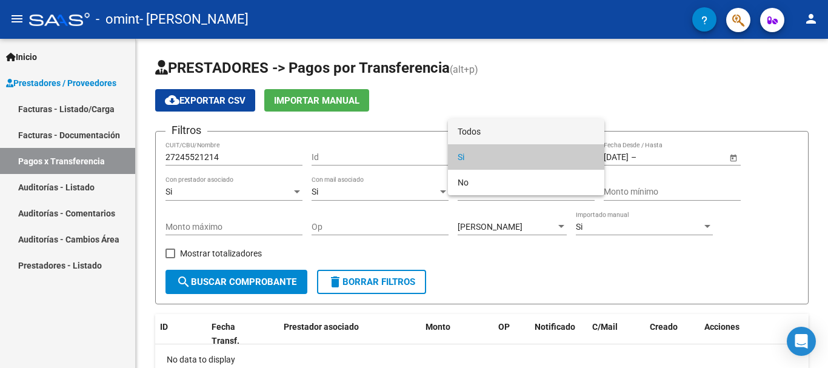
click at [552, 127] on span "Todos" at bounding box center [526, 131] width 137 height 25
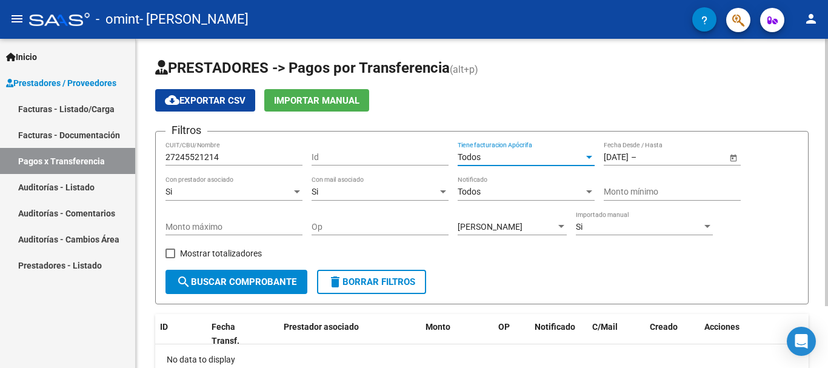
click at [691, 189] on input "Monto mínimo" at bounding box center [672, 192] width 137 height 10
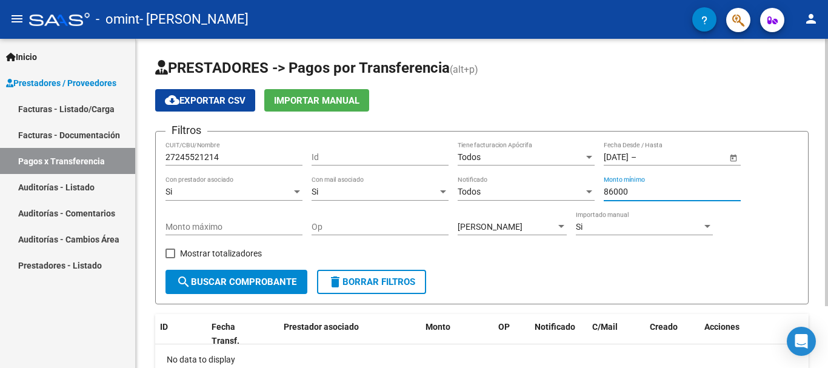
type input "86000"
click at [264, 228] on input "Monto máximo" at bounding box center [234, 227] width 137 height 10
type input "980000"
click at [271, 275] on button "search Buscar Comprobante" at bounding box center [237, 282] width 142 height 24
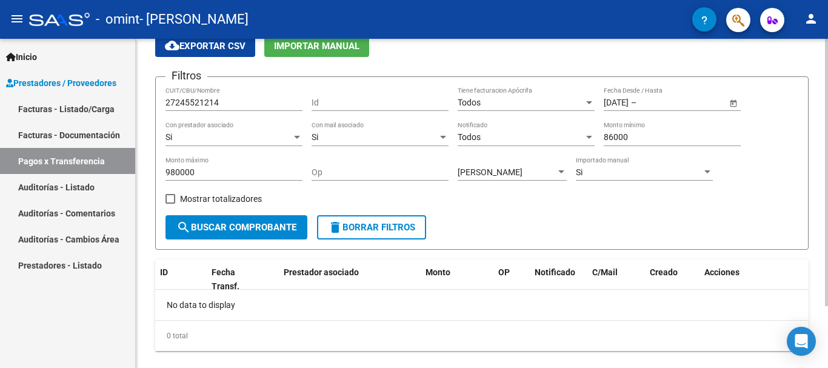
scroll to position [76, 0]
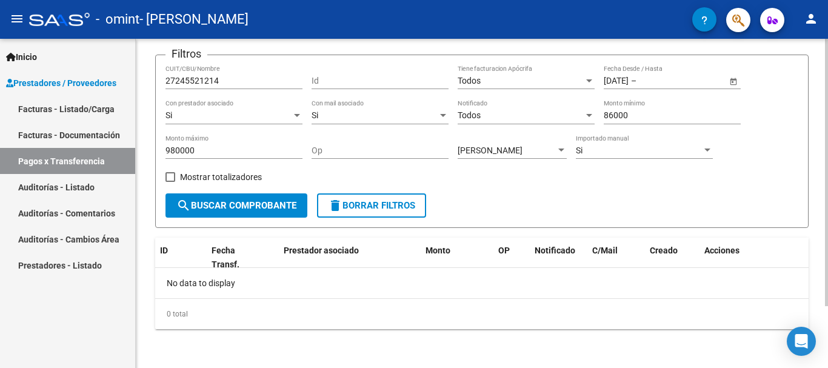
click at [828, 227] on div at bounding box center [826, 234] width 3 height 267
click at [371, 202] on span "delete Borrar Filtros" at bounding box center [371, 205] width 87 height 11
click at [822, 53] on div "PRESTADORES -> Pagos por Transferencia (alt+p) cloud_download Exportar CSV Impo…" at bounding box center [482, 165] width 693 height 406
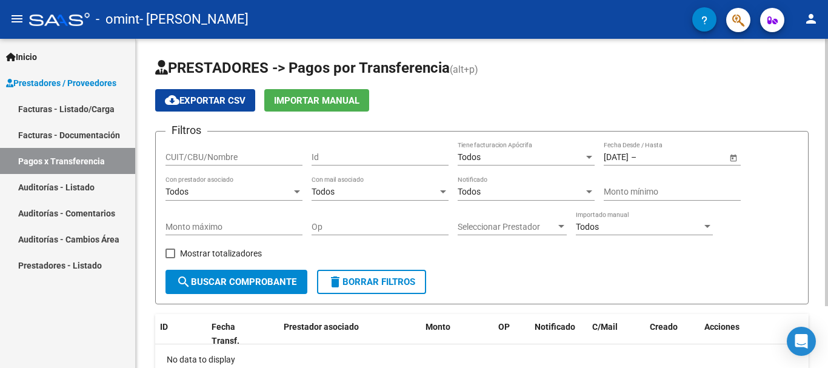
click at [828, 68] on div at bounding box center [826, 203] width 3 height 329
click at [217, 99] on span "cloud_download Exportar CSV" at bounding box center [205, 100] width 81 height 11
click at [304, 102] on span "Importar Manual" at bounding box center [317, 100] width 86 height 11
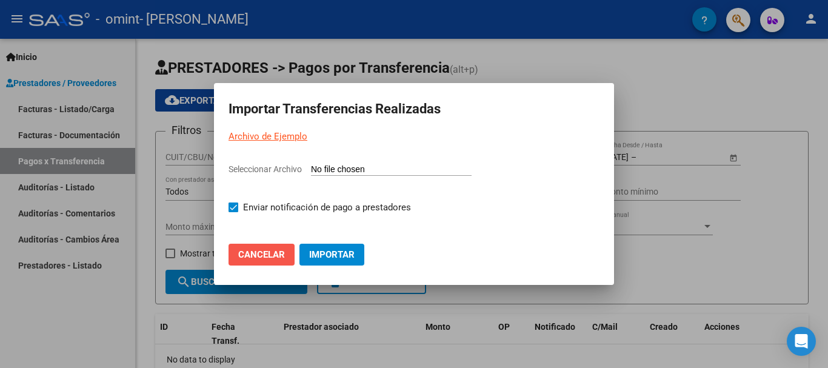
click at [274, 254] on span "Cancelar" at bounding box center [261, 254] width 47 height 11
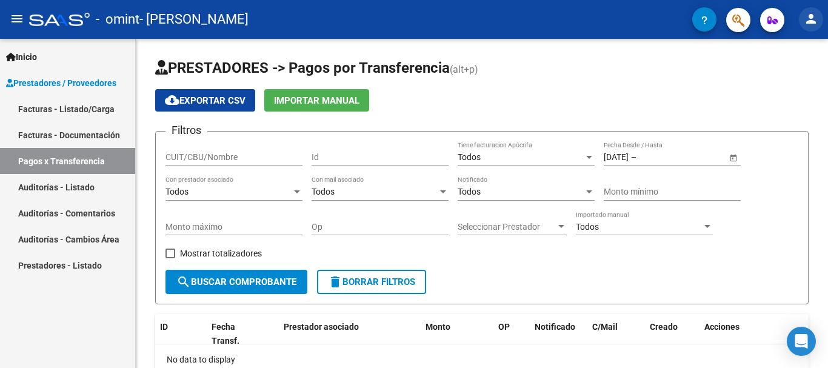
click at [809, 20] on mat-icon "person" at bounding box center [811, 19] width 15 height 15
click at [21, 21] on div at bounding box center [414, 184] width 828 height 368
click at [23, 56] on span "Inicio" at bounding box center [21, 56] width 31 height 13
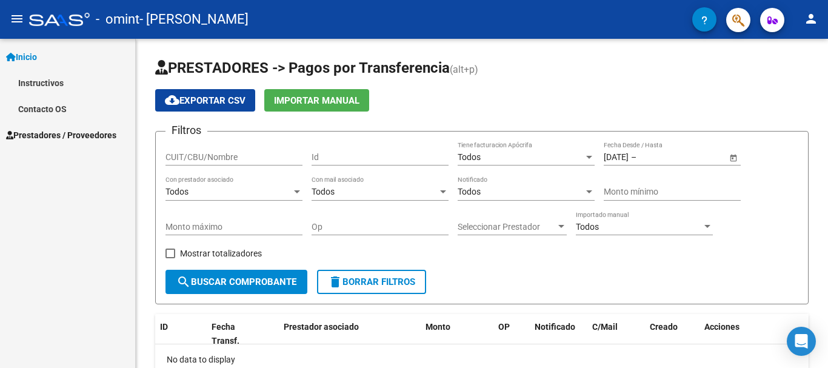
click at [36, 110] on link "Contacto OS" at bounding box center [67, 109] width 135 height 26
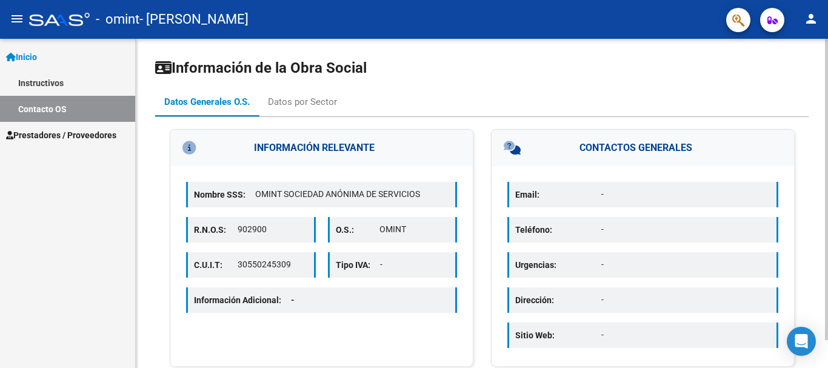
click at [531, 193] on p "Email:" at bounding box center [558, 194] width 86 height 13
click at [312, 106] on div "Datos por Sector" at bounding box center [302, 101] width 69 height 13
